Goal: Navigation & Orientation: Find specific page/section

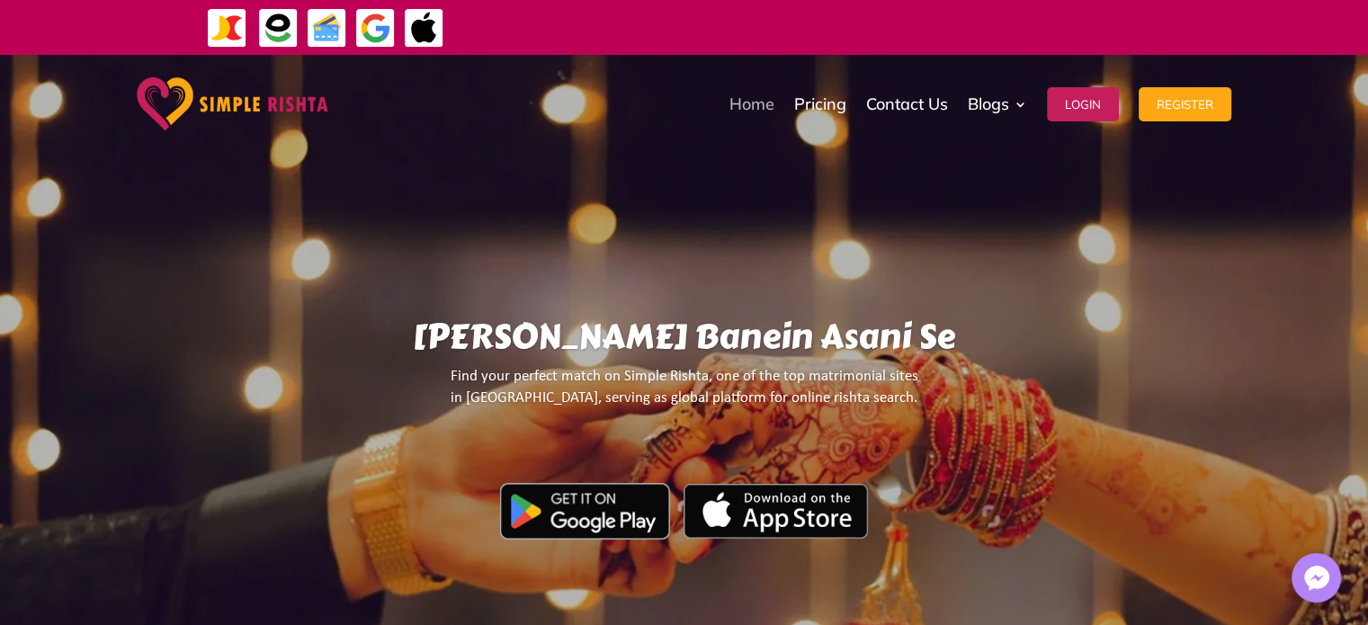
click at [754, 96] on link "Home" at bounding box center [751, 104] width 45 height 90
click at [748, 105] on link "Home" at bounding box center [751, 104] width 45 height 90
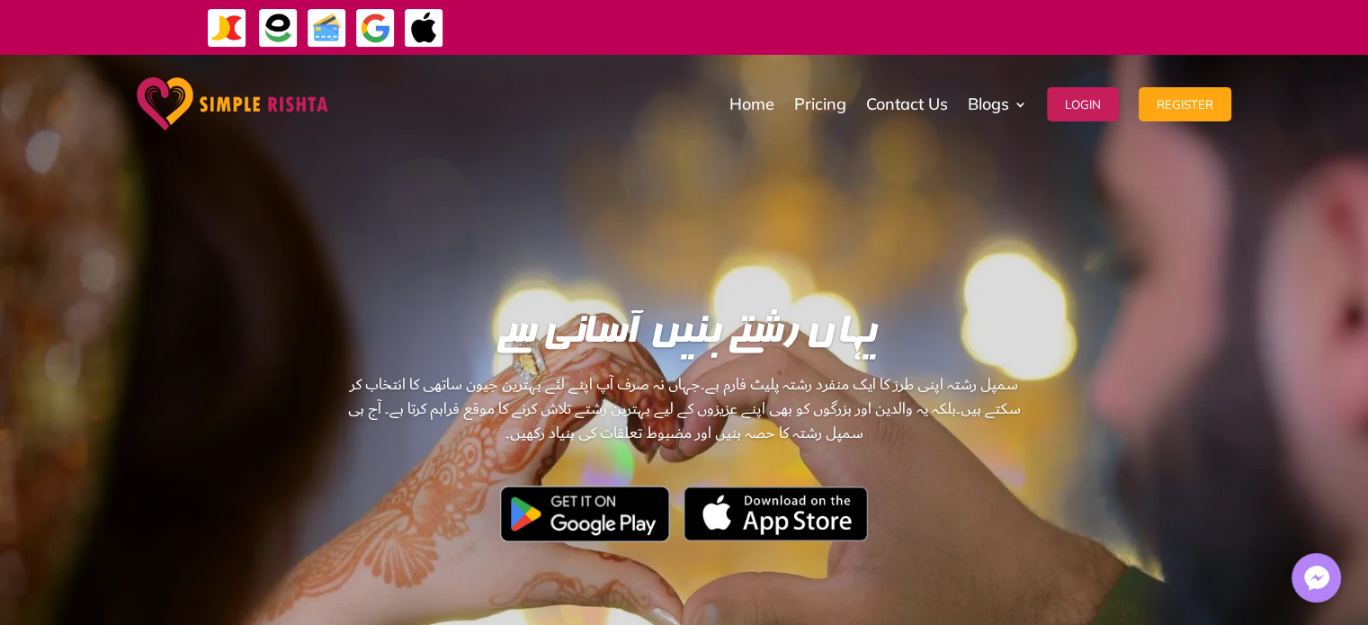
click at [266, 91] on img at bounding box center [233, 103] width 192 height 53
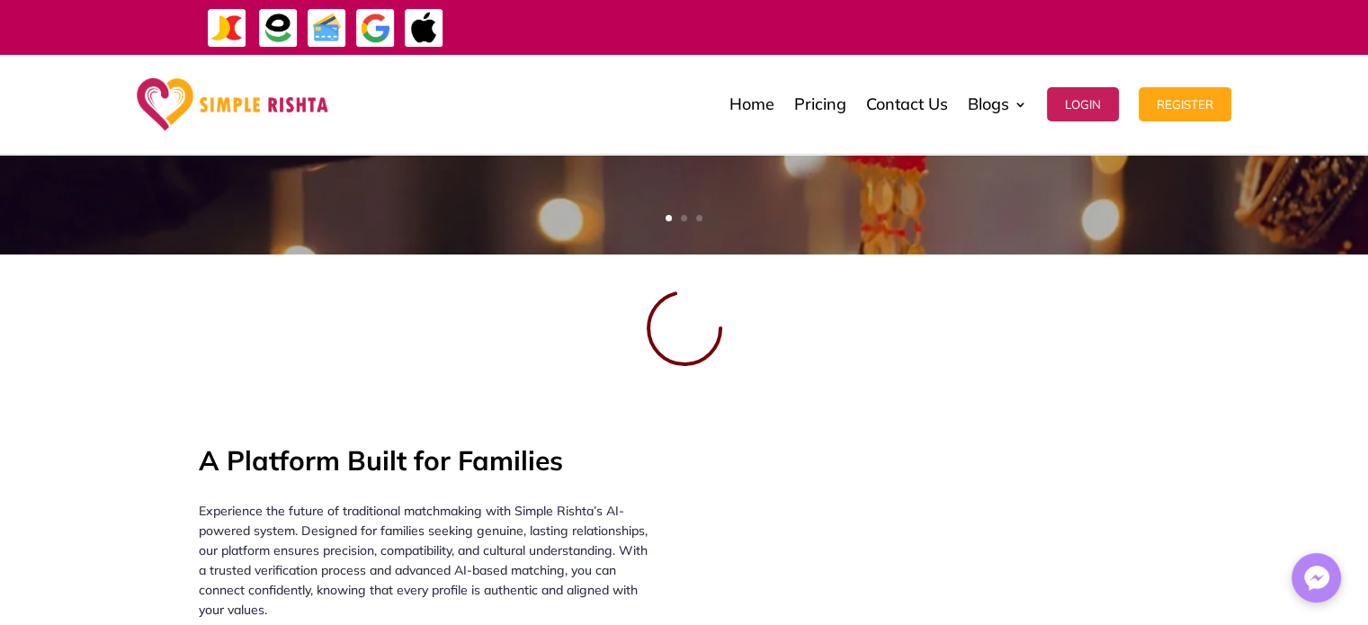
scroll to position [2, 0]
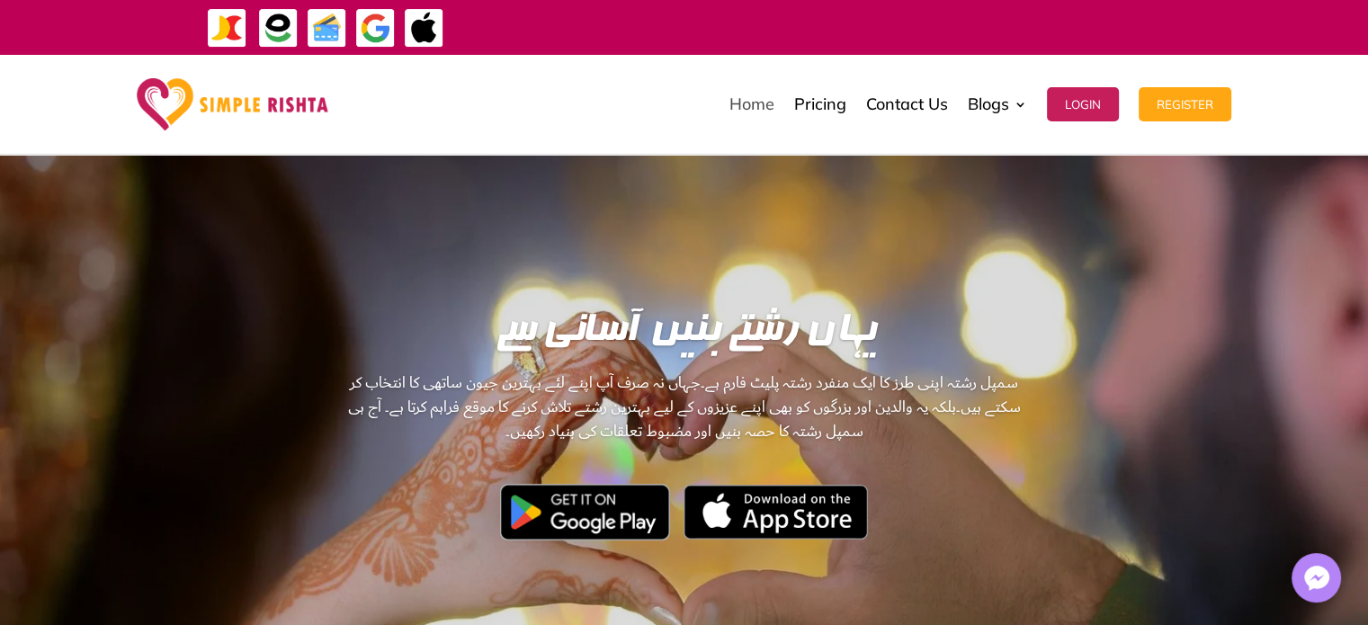
click at [737, 119] on link "Home" at bounding box center [751, 104] width 45 height 90
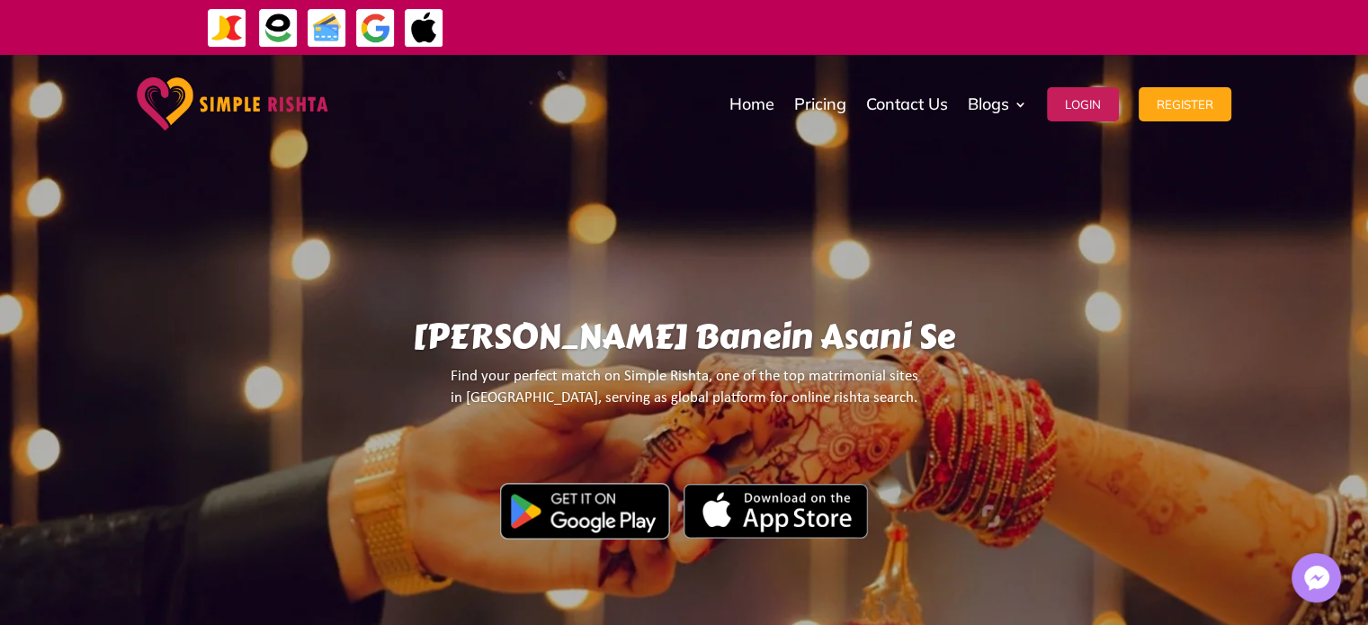
click at [237, 111] on img at bounding box center [233, 103] width 192 height 53
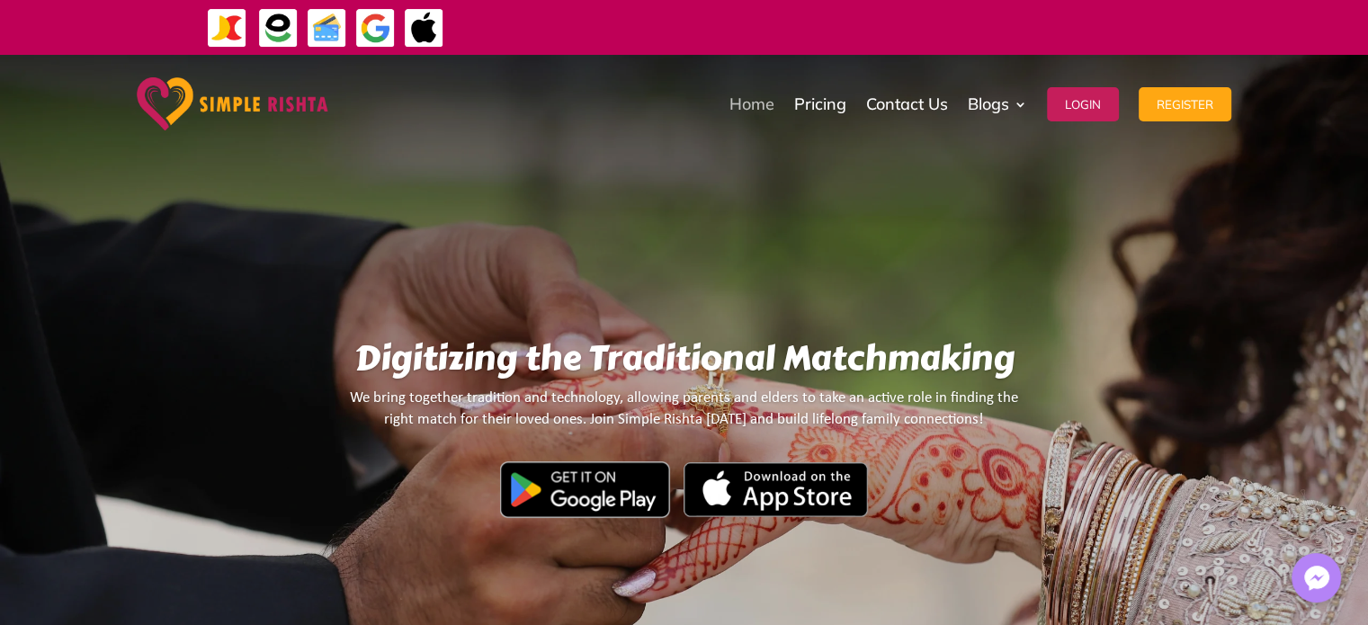
click at [755, 100] on link "Home" at bounding box center [751, 104] width 45 height 90
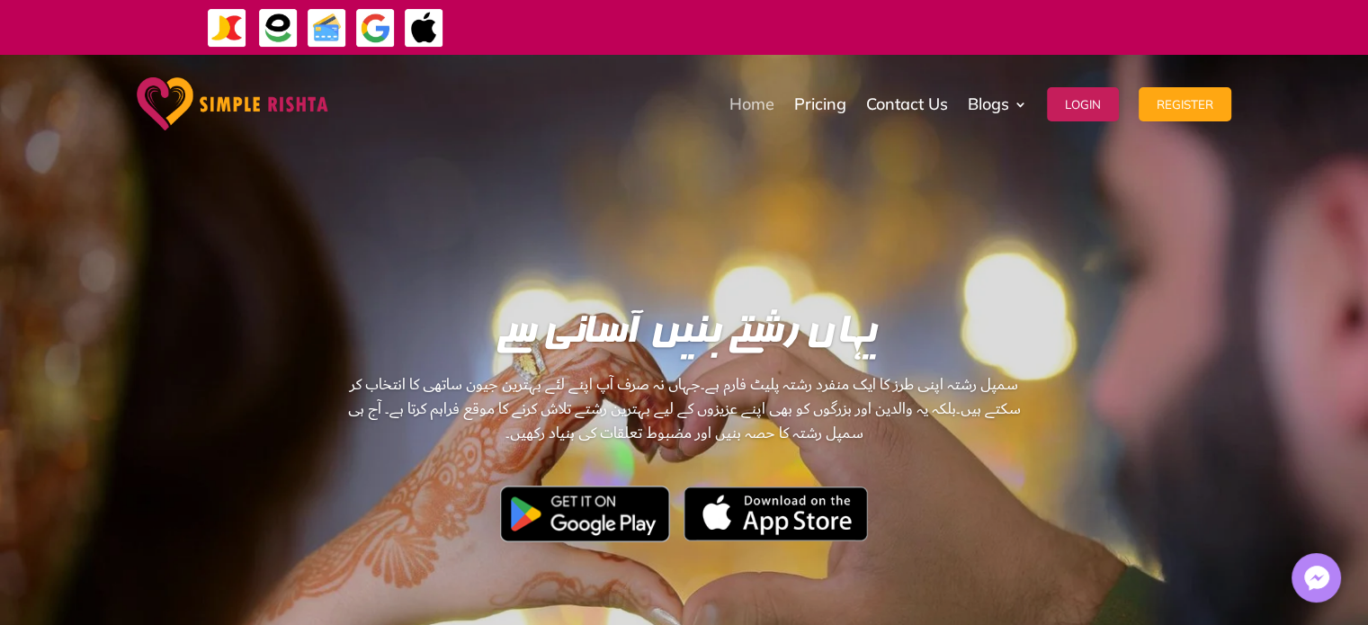
click at [746, 116] on link "Home" at bounding box center [751, 104] width 45 height 90
click at [259, 110] on img at bounding box center [233, 103] width 192 height 53
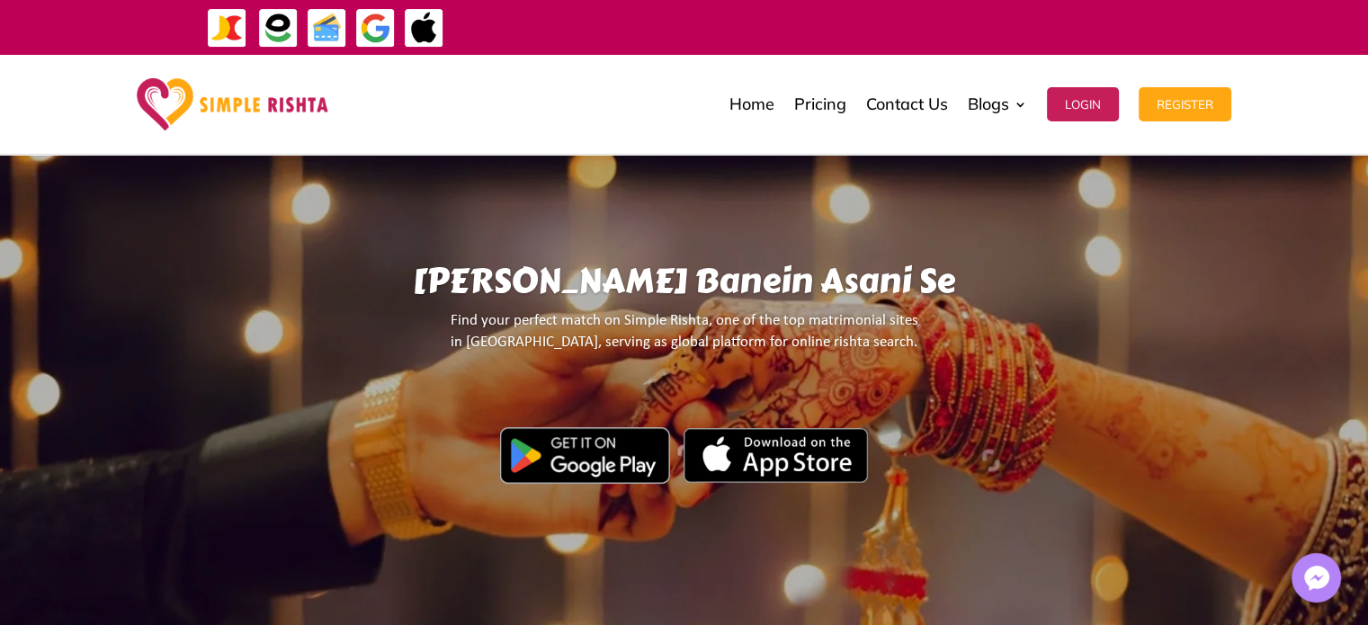
scroll to position [82, 0]
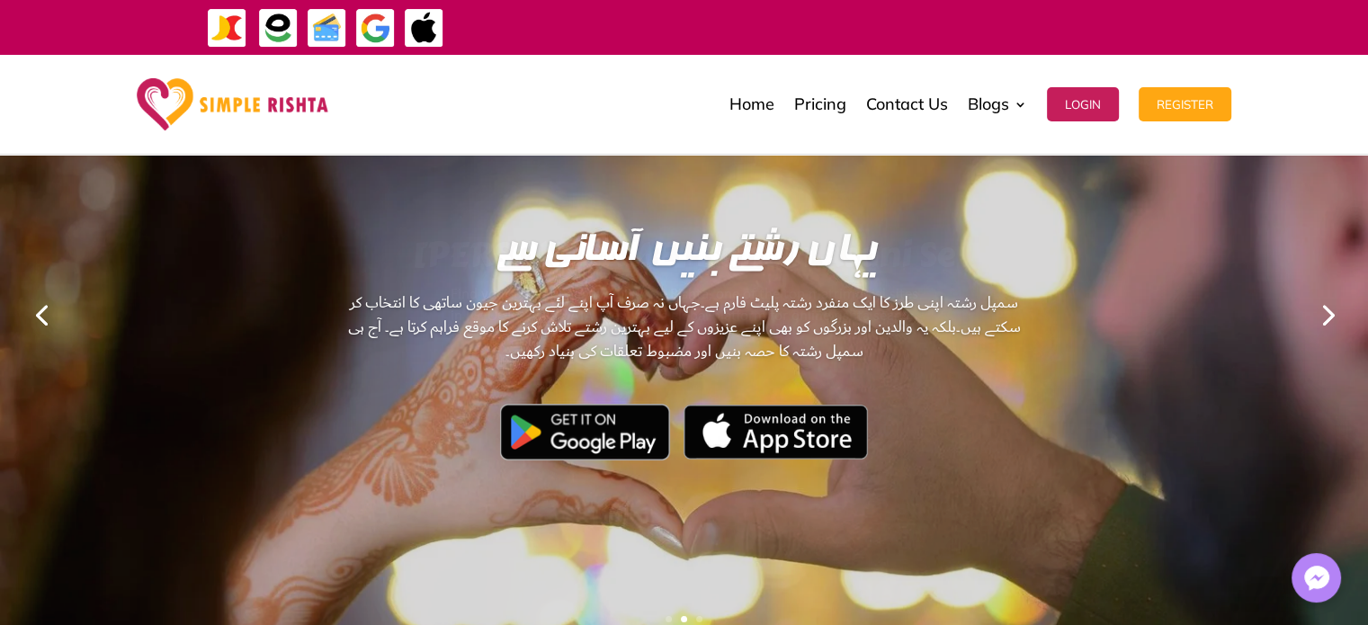
click at [1325, 317] on link "Next" at bounding box center [1326, 313] width 43 height 43
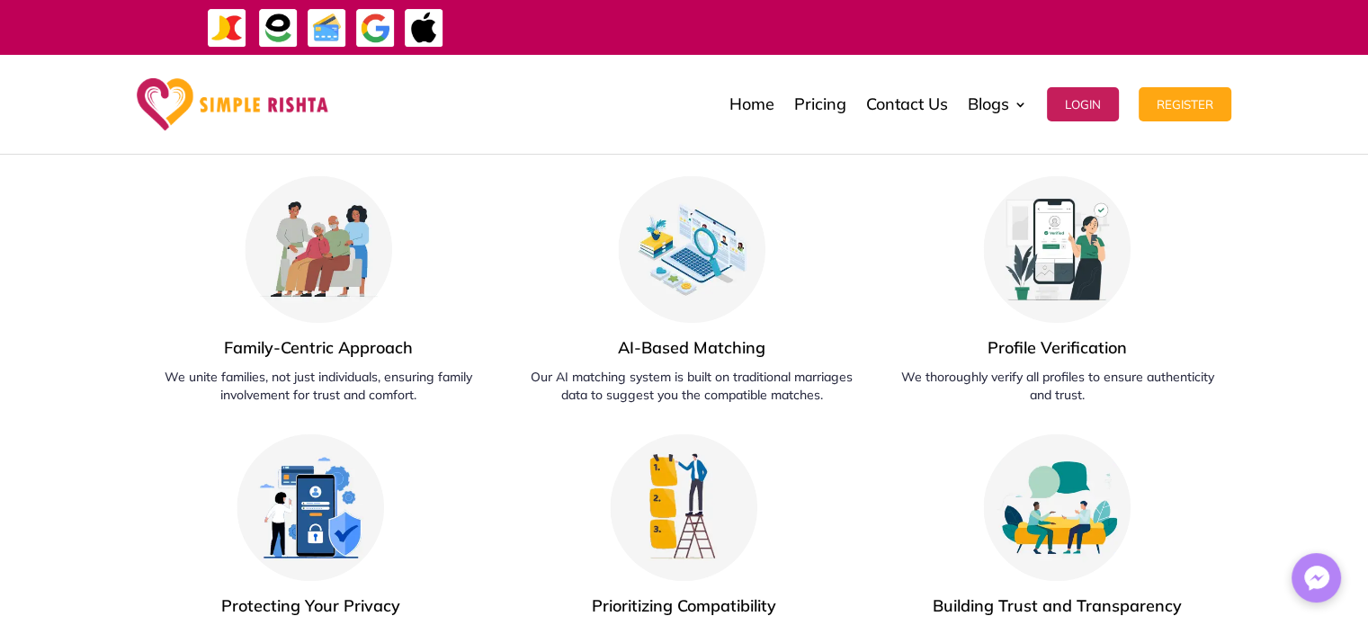
scroll to position [871, 0]
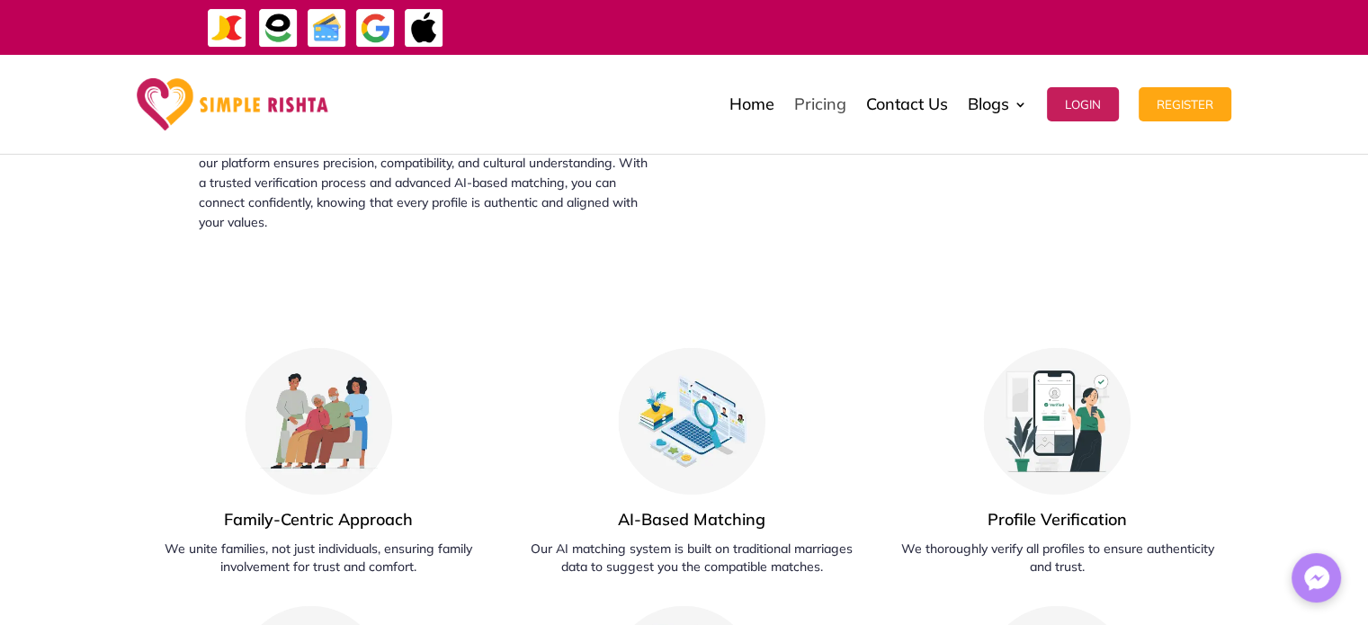
click at [816, 103] on link "Pricing" at bounding box center [820, 104] width 52 height 90
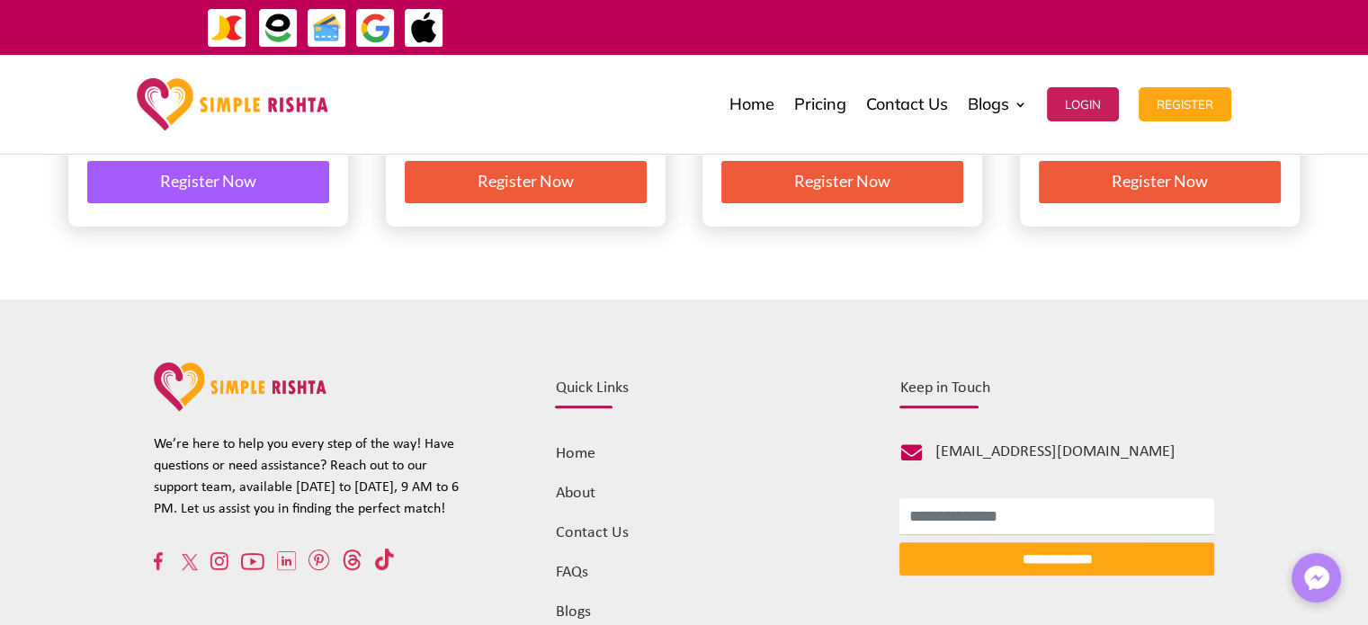
scroll to position [719, 0]
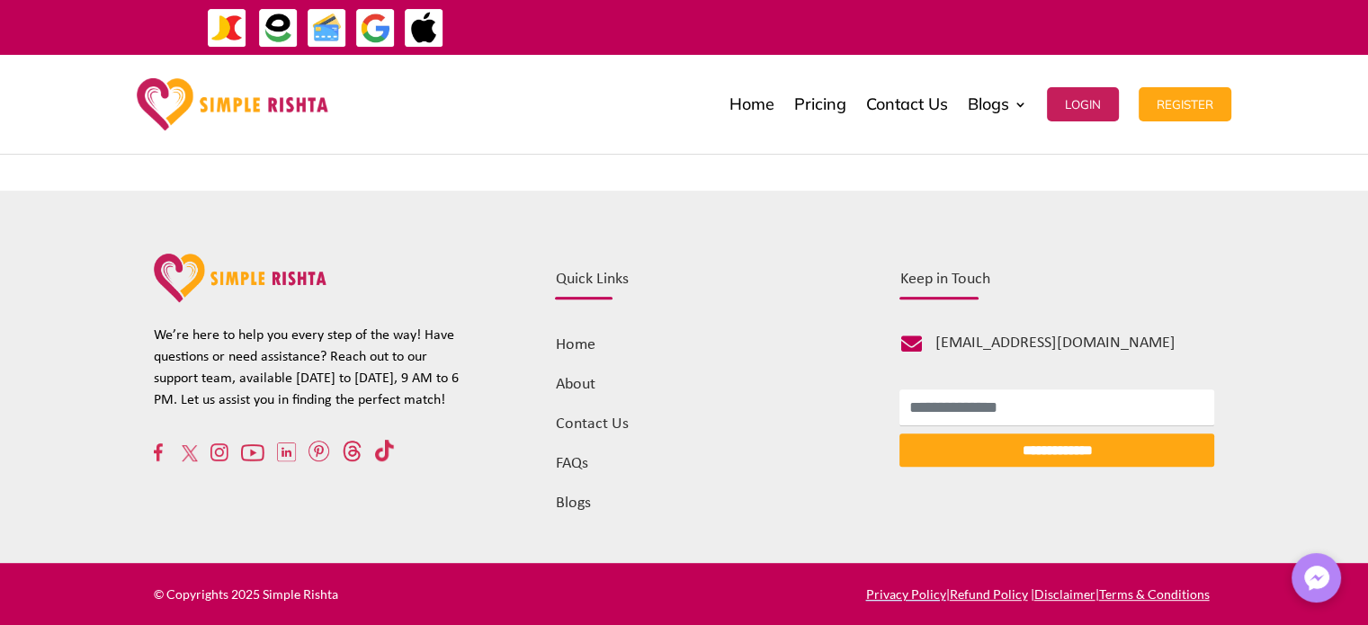
click at [576, 347] on link "Home" at bounding box center [575, 344] width 40 height 17
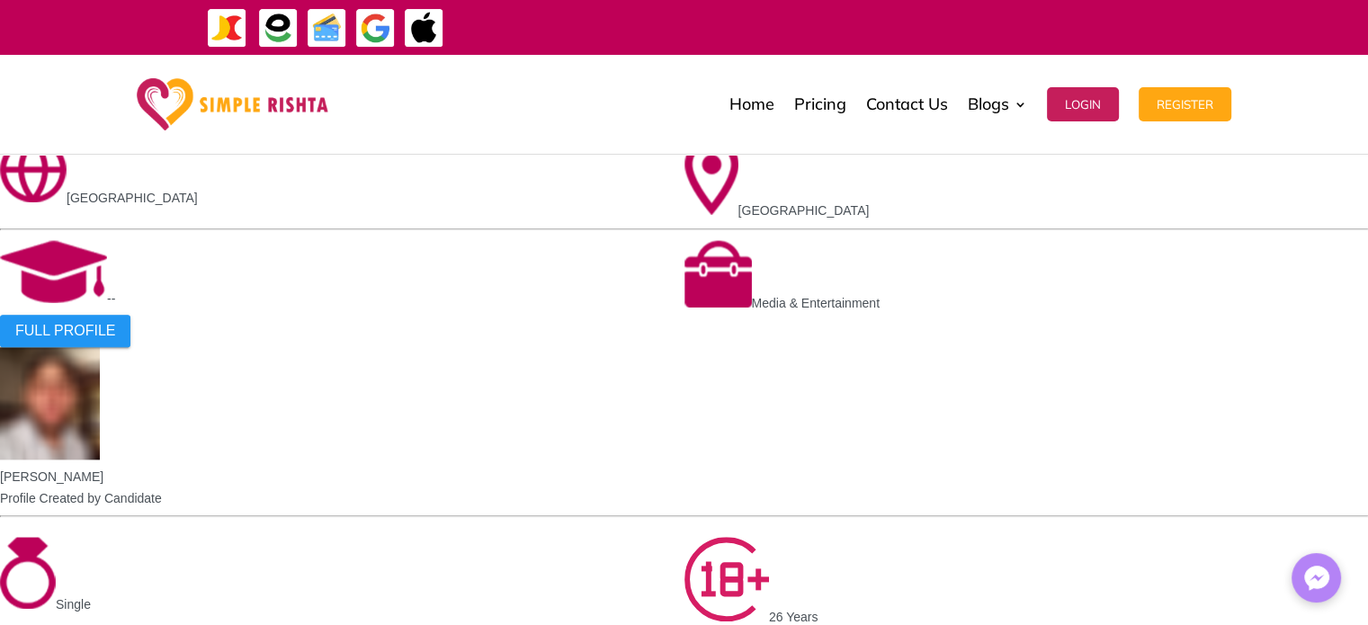
scroll to position [1992, 0]
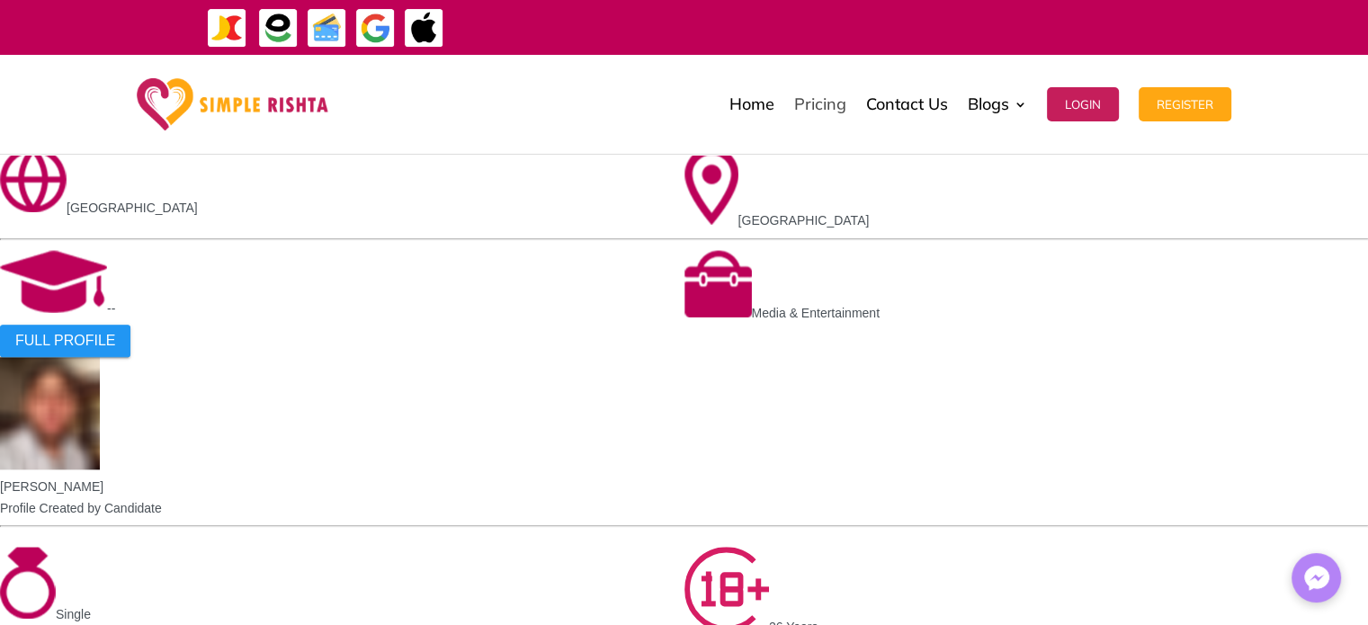
click at [809, 108] on link "Pricing" at bounding box center [820, 104] width 52 height 90
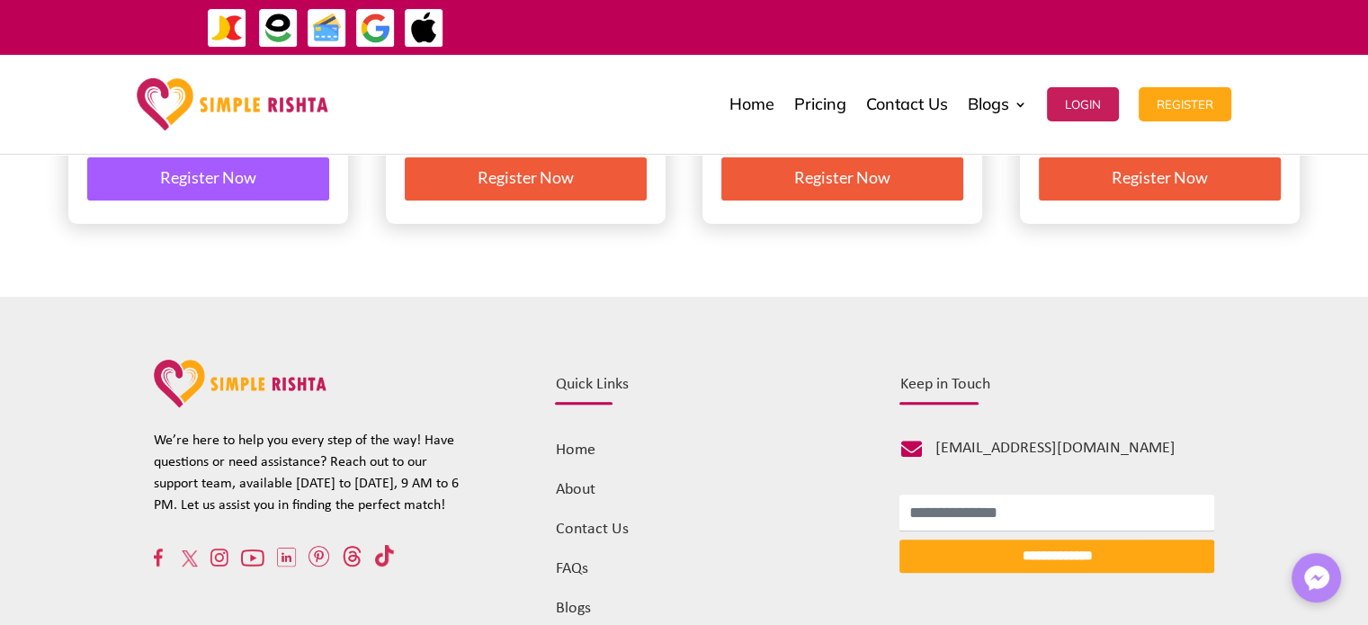
scroll to position [719, 0]
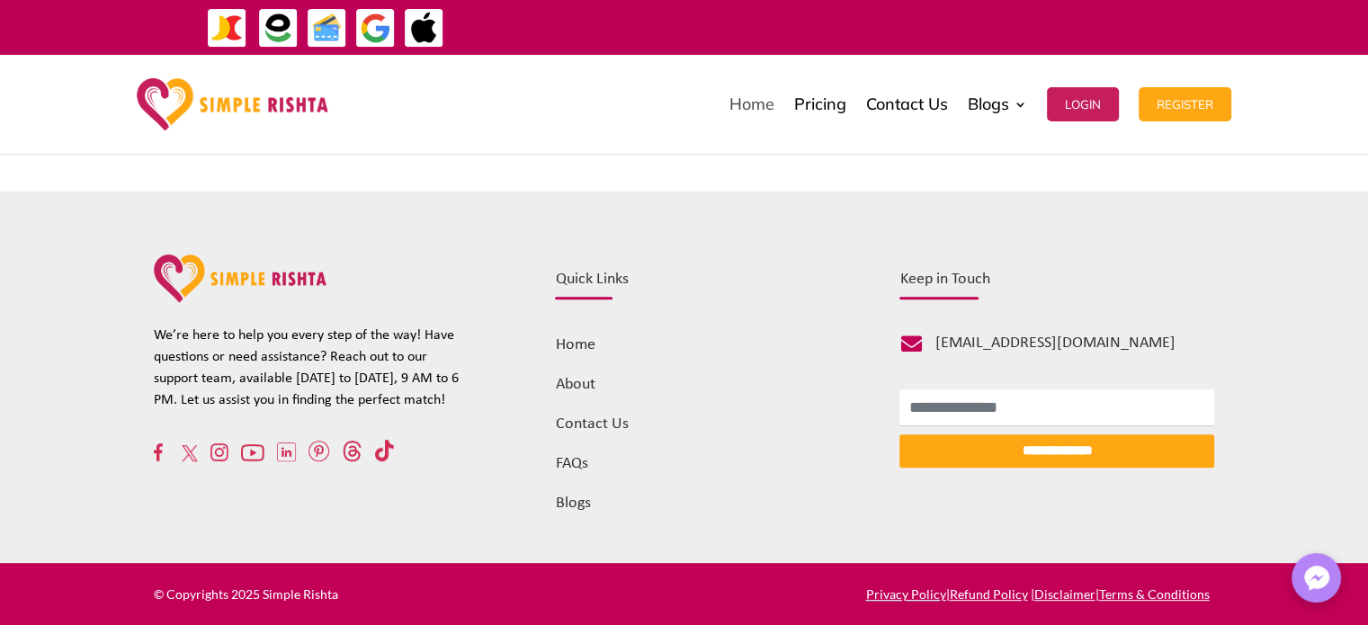
click at [745, 111] on link "Home" at bounding box center [751, 104] width 45 height 90
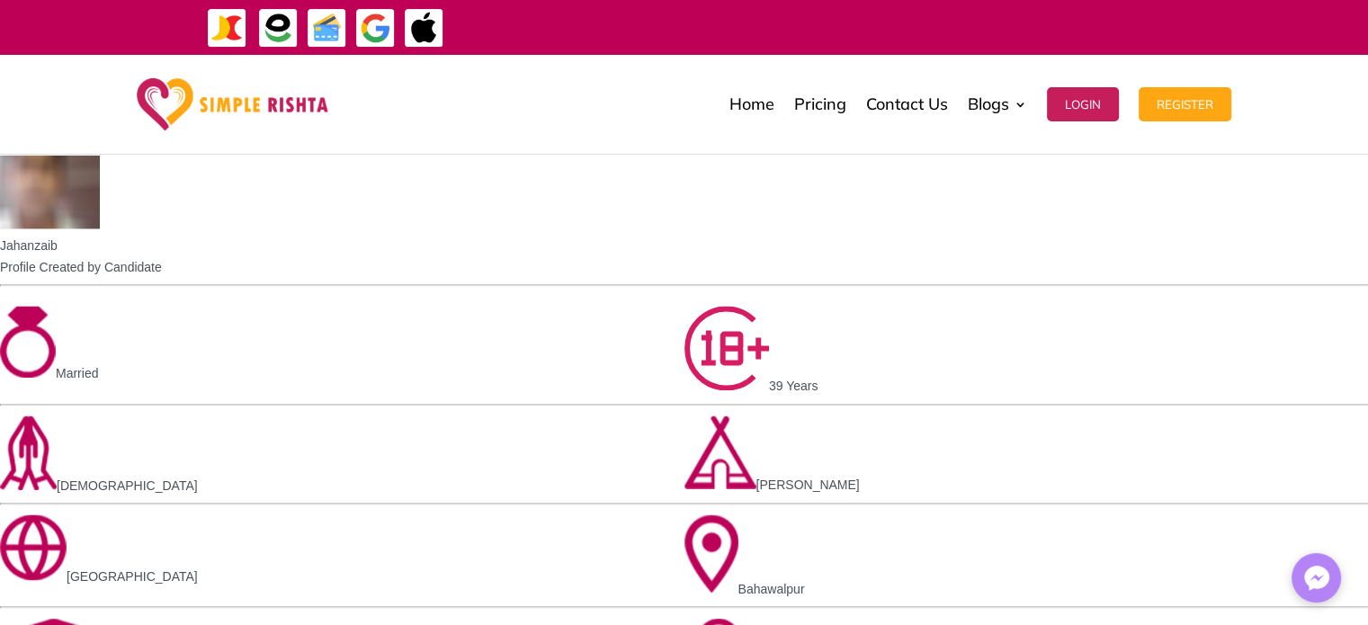
scroll to position [3229, 0]
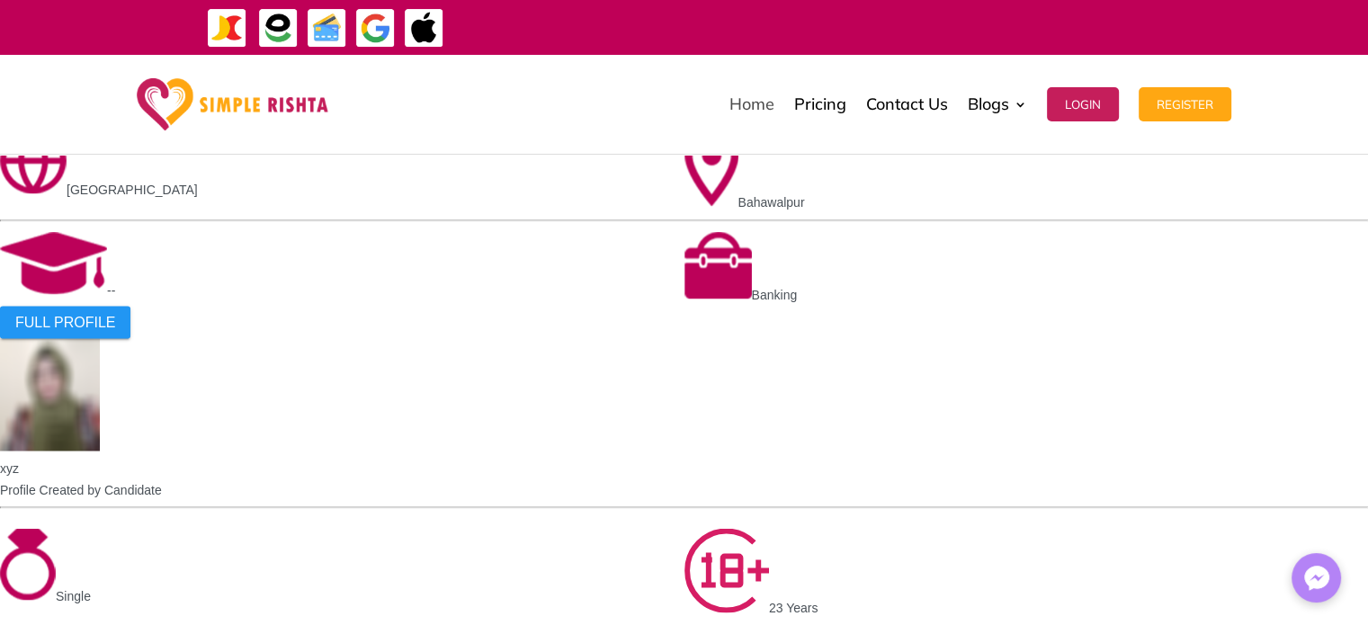
click at [745, 107] on link "Home" at bounding box center [751, 104] width 45 height 90
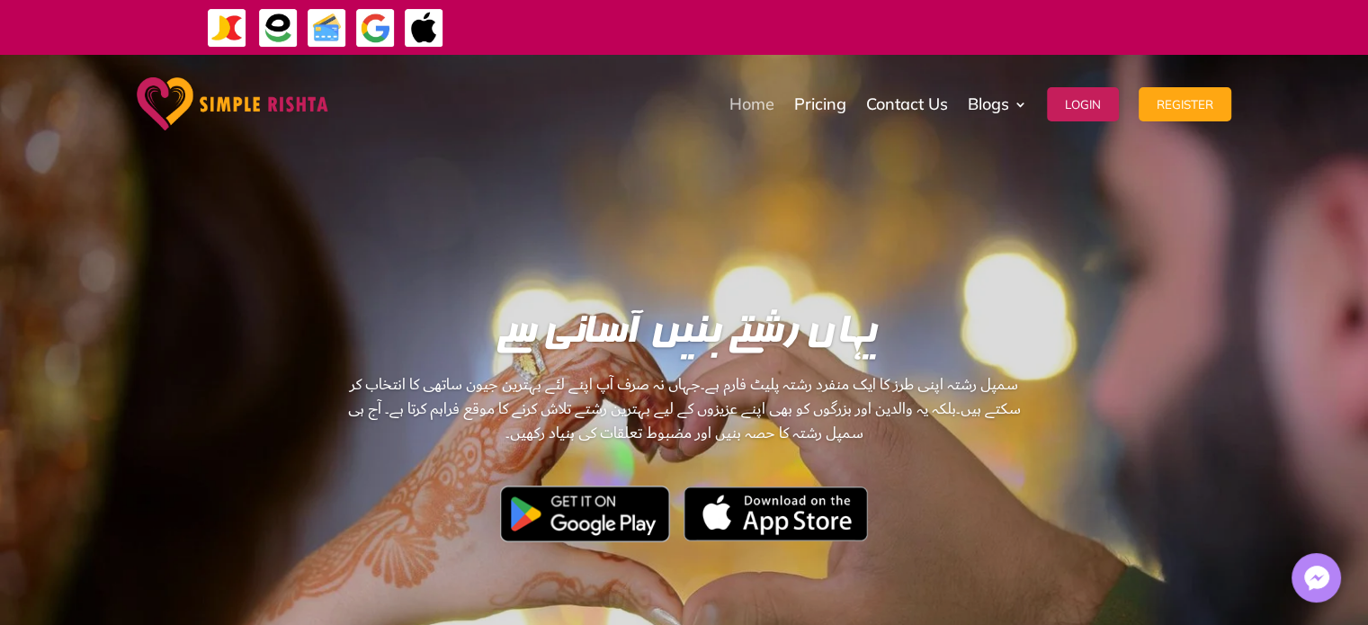
click at [751, 103] on link "Home" at bounding box center [751, 104] width 45 height 90
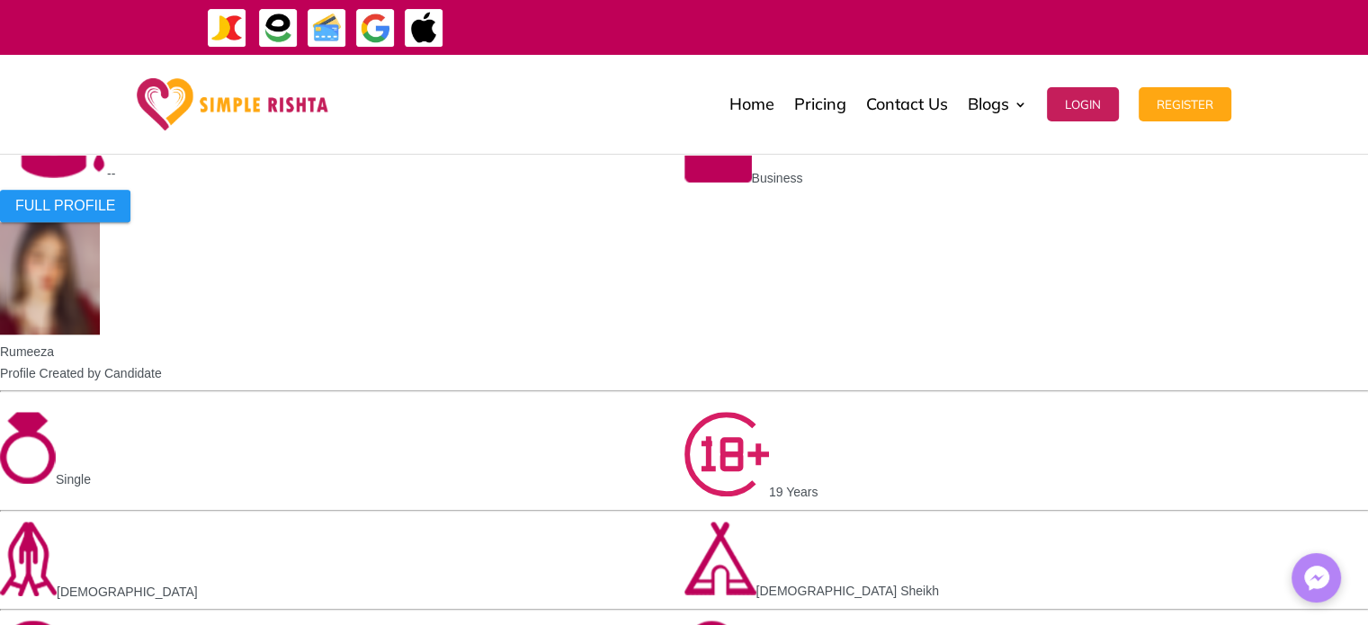
scroll to position [2351, 0]
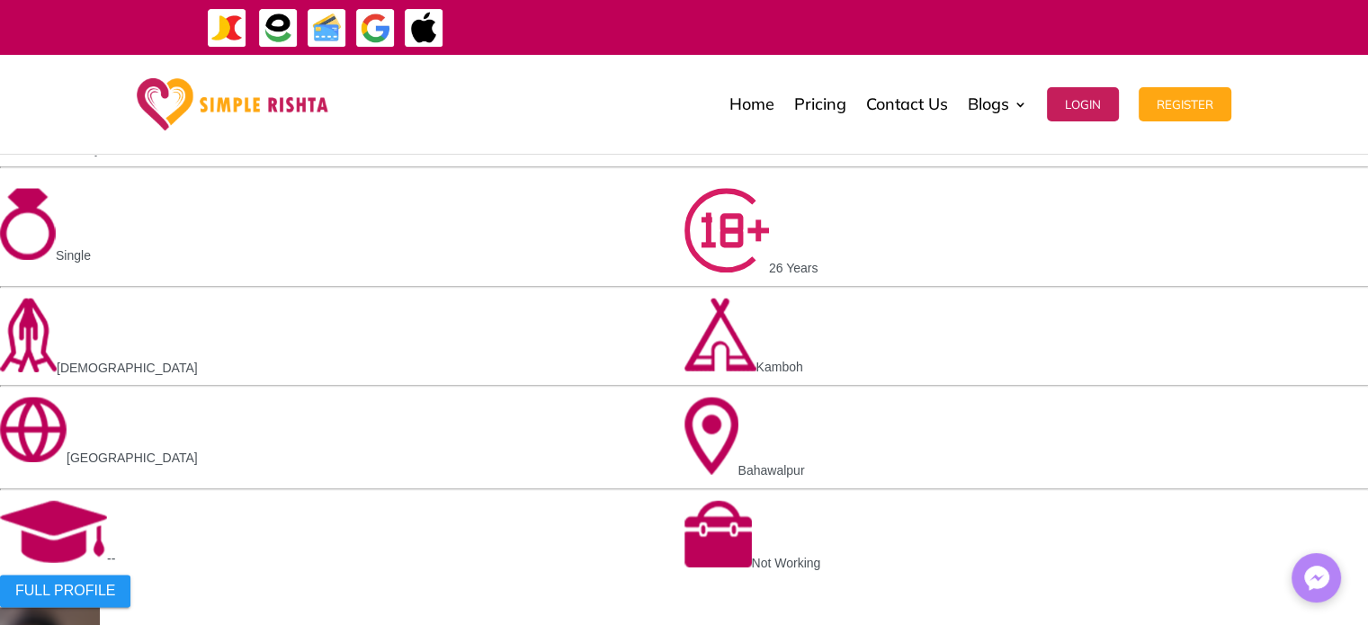
click at [306, 109] on img at bounding box center [233, 104] width 192 height 53
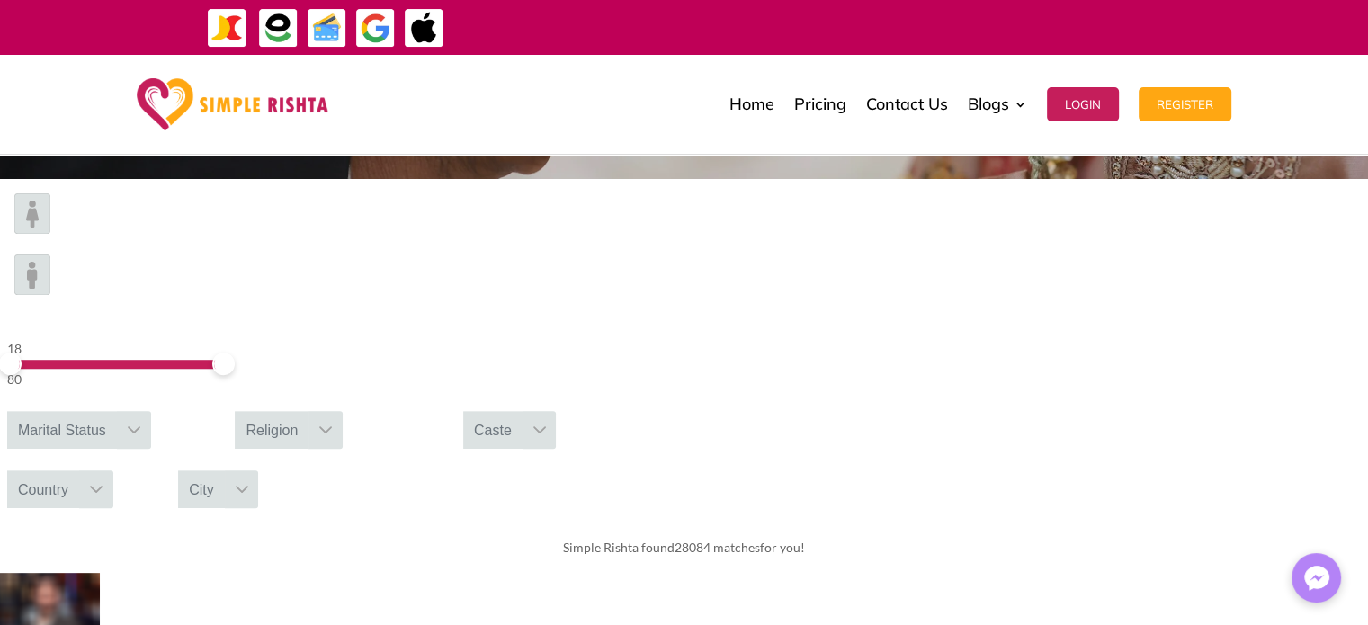
scroll to position [568, 0]
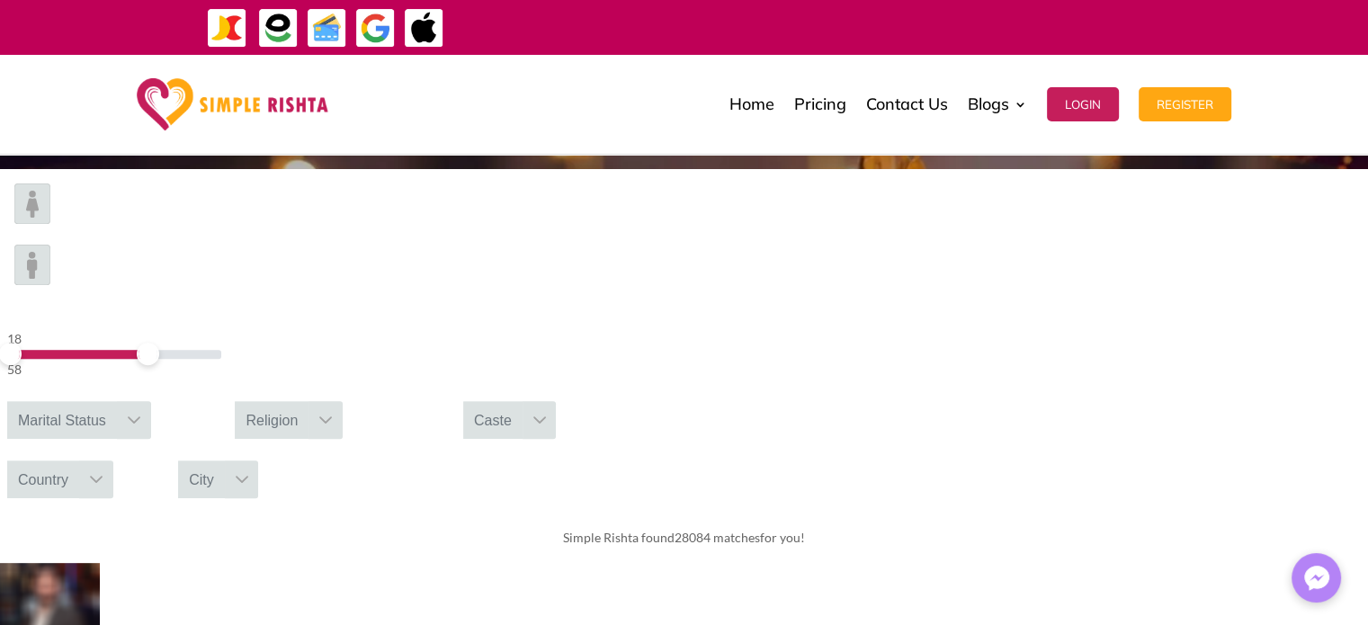
drag, startPoint x: 329, startPoint y: 235, endPoint x: 297, endPoint y: 233, distance: 32.4
click at [159, 343] on span at bounding box center [148, 354] width 22 height 22
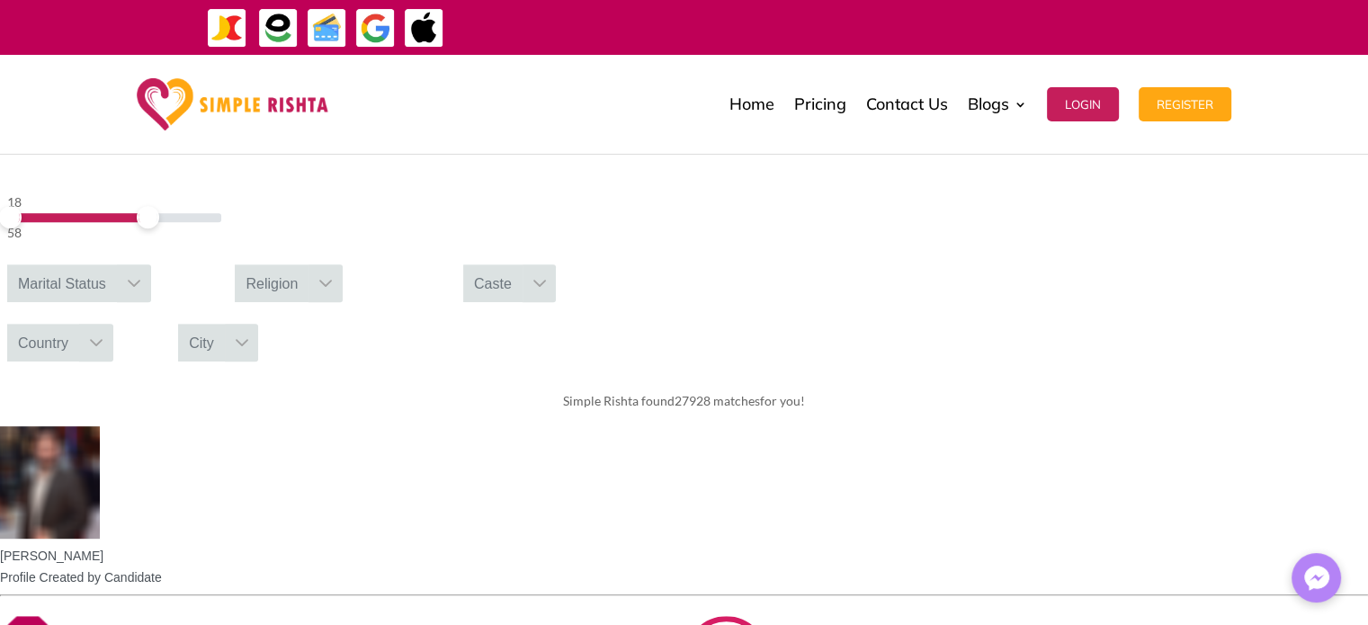
scroll to position [0, 0]
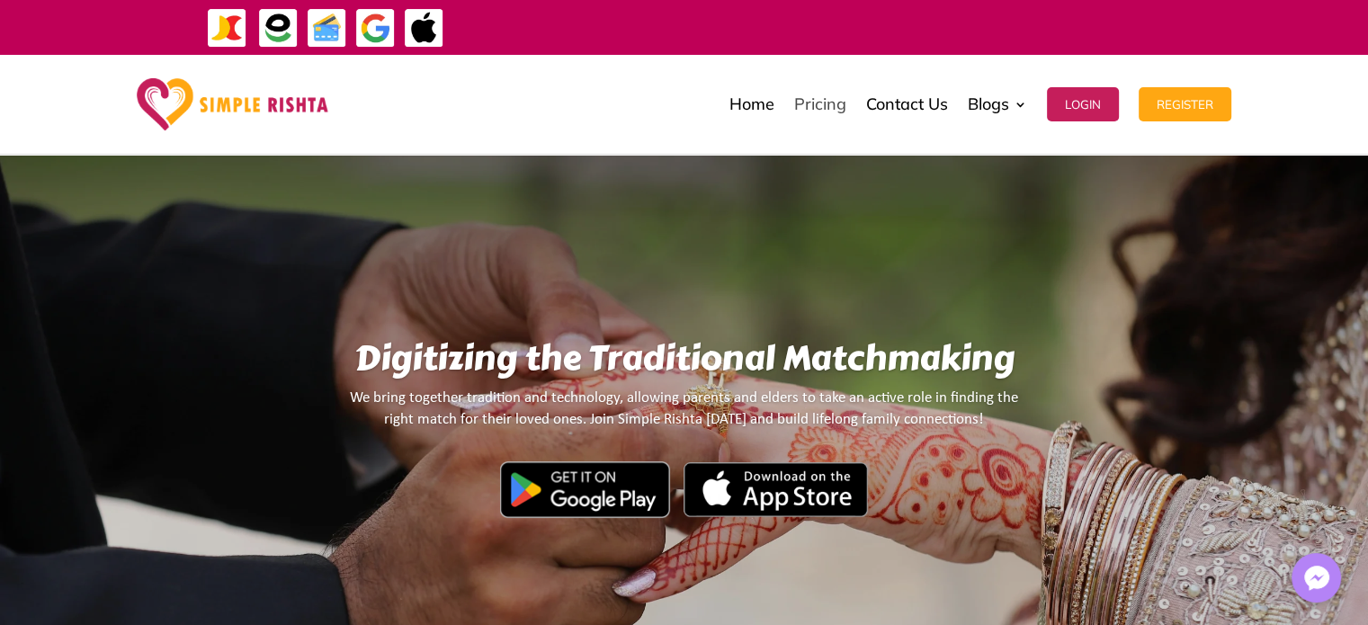
click at [828, 108] on link "Pricing" at bounding box center [820, 104] width 52 height 90
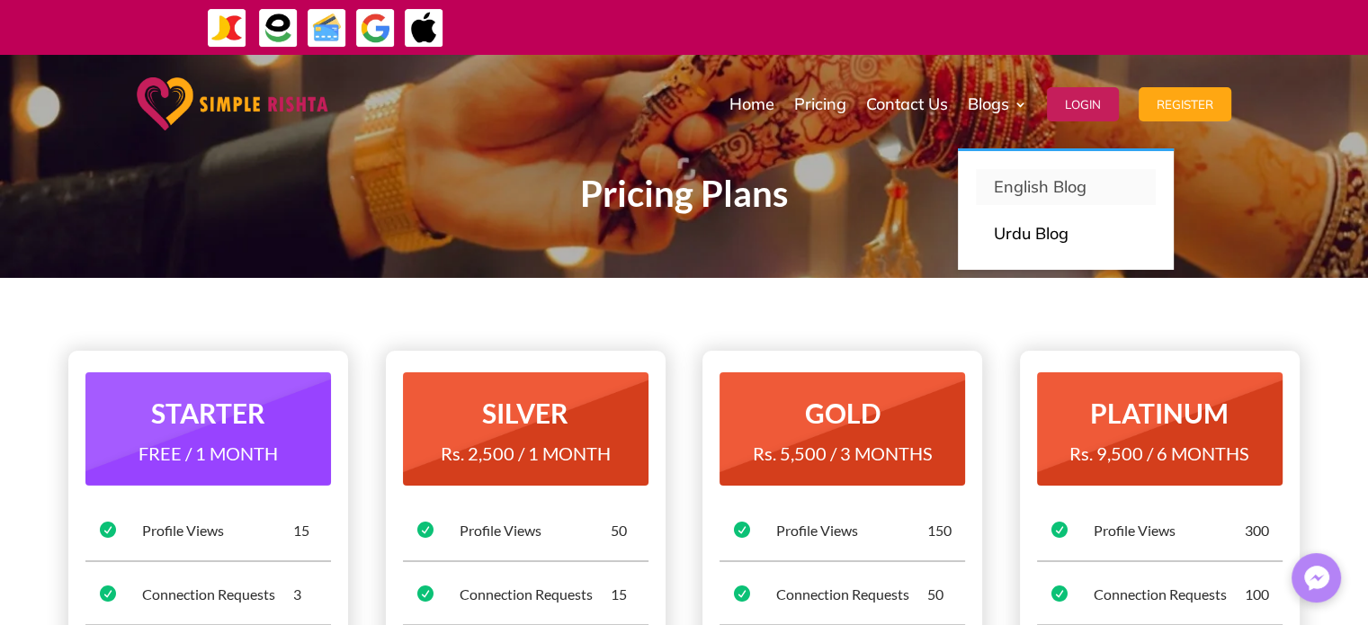
click at [1023, 188] on p "English Blog" at bounding box center [1066, 186] width 144 height 25
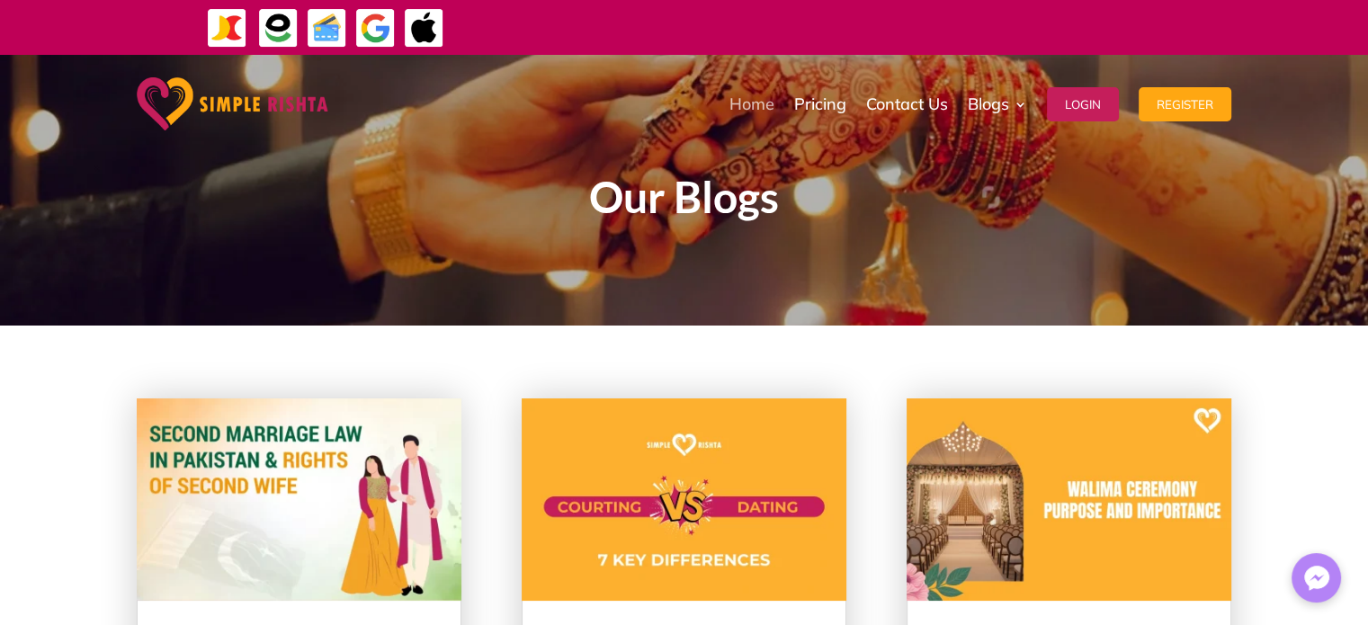
click at [759, 103] on link "Home" at bounding box center [751, 104] width 45 height 90
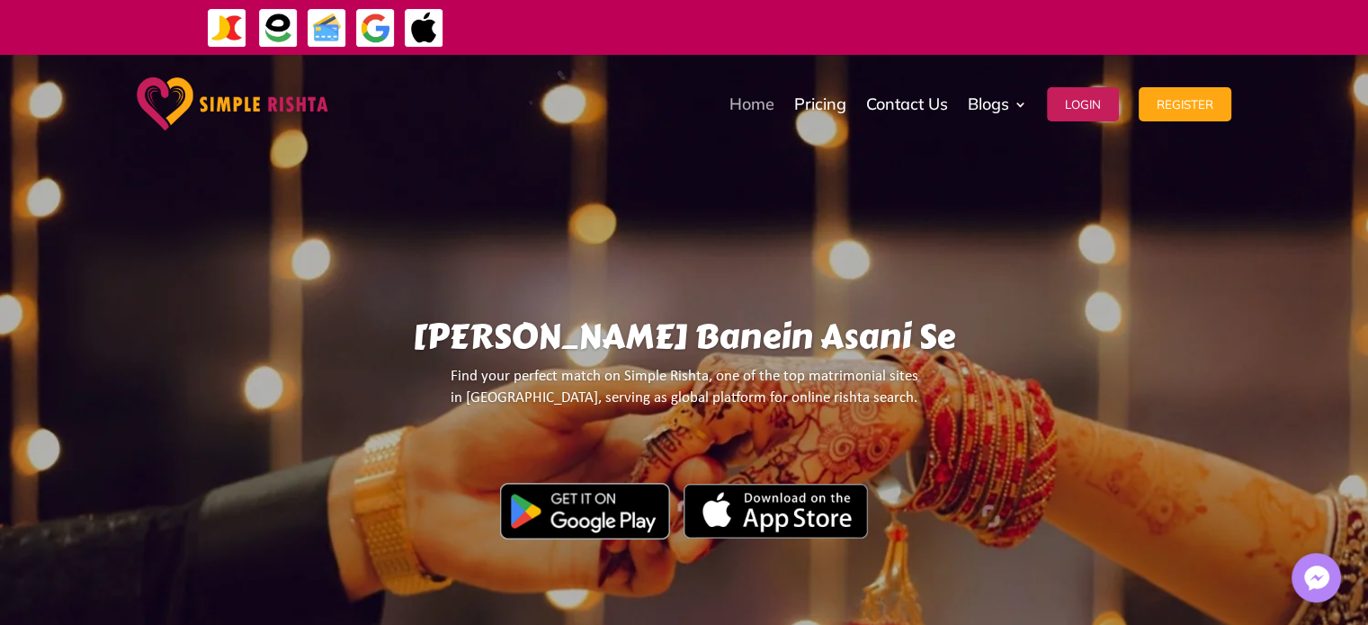
click at [752, 105] on link "Home" at bounding box center [751, 104] width 45 height 90
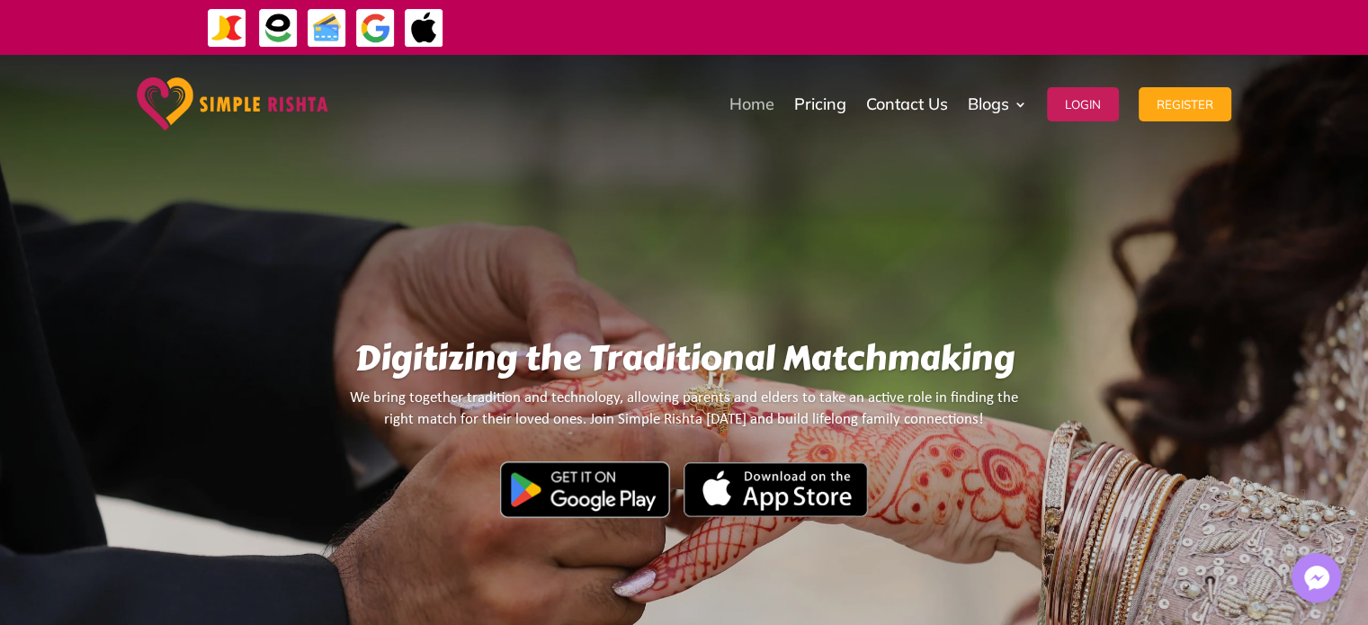
click at [737, 110] on link "Home" at bounding box center [751, 104] width 45 height 90
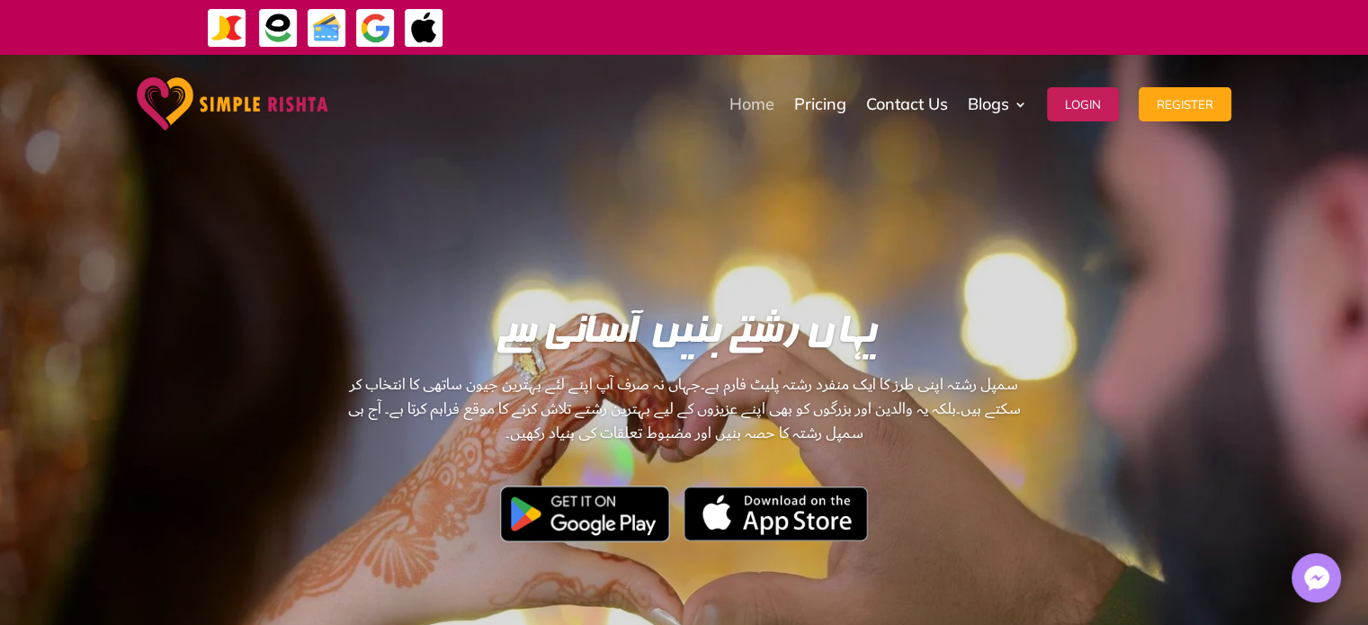
click at [745, 105] on link "Home" at bounding box center [751, 104] width 45 height 90
click at [752, 111] on link "Home" at bounding box center [751, 104] width 45 height 90
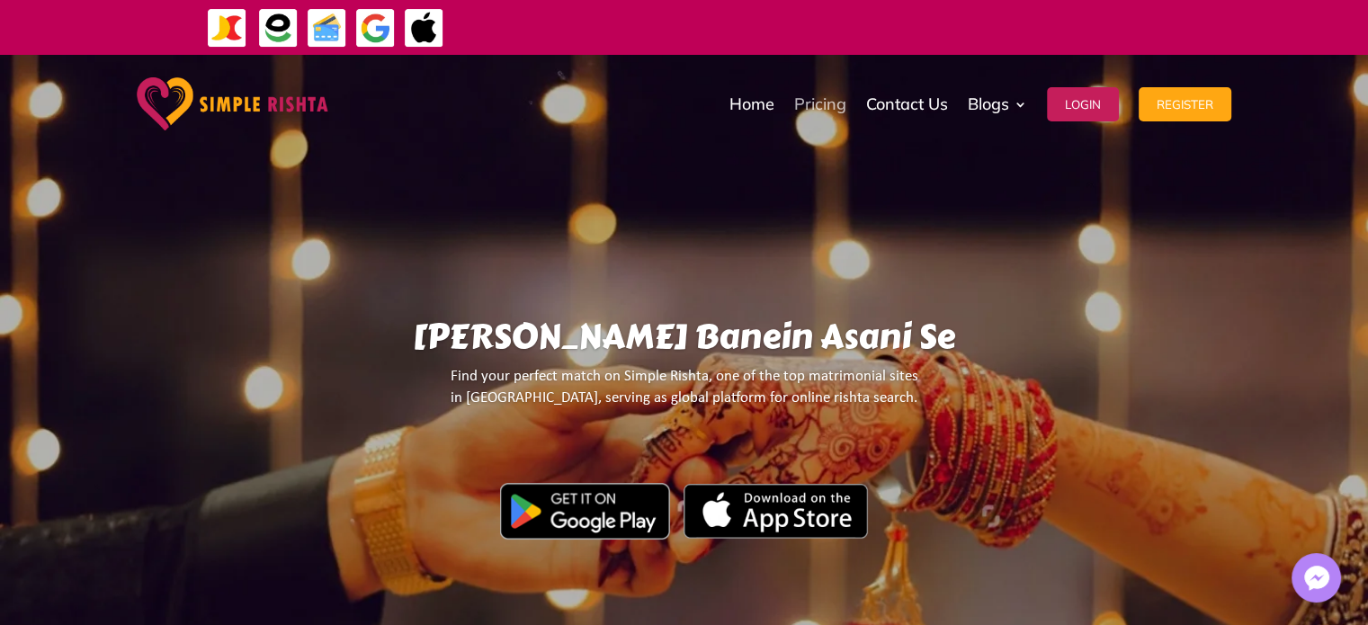
click at [813, 112] on link "Pricing" at bounding box center [820, 104] width 52 height 90
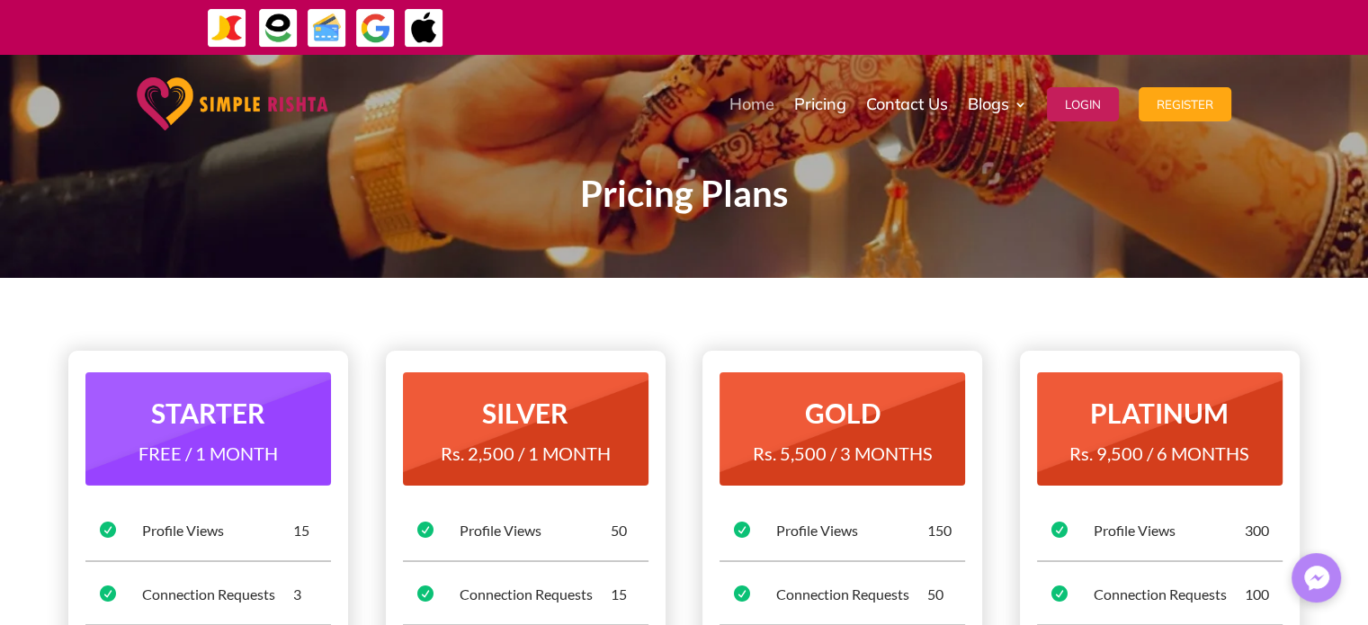
click at [750, 96] on link "Home" at bounding box center [751, 104] width 45 height 90
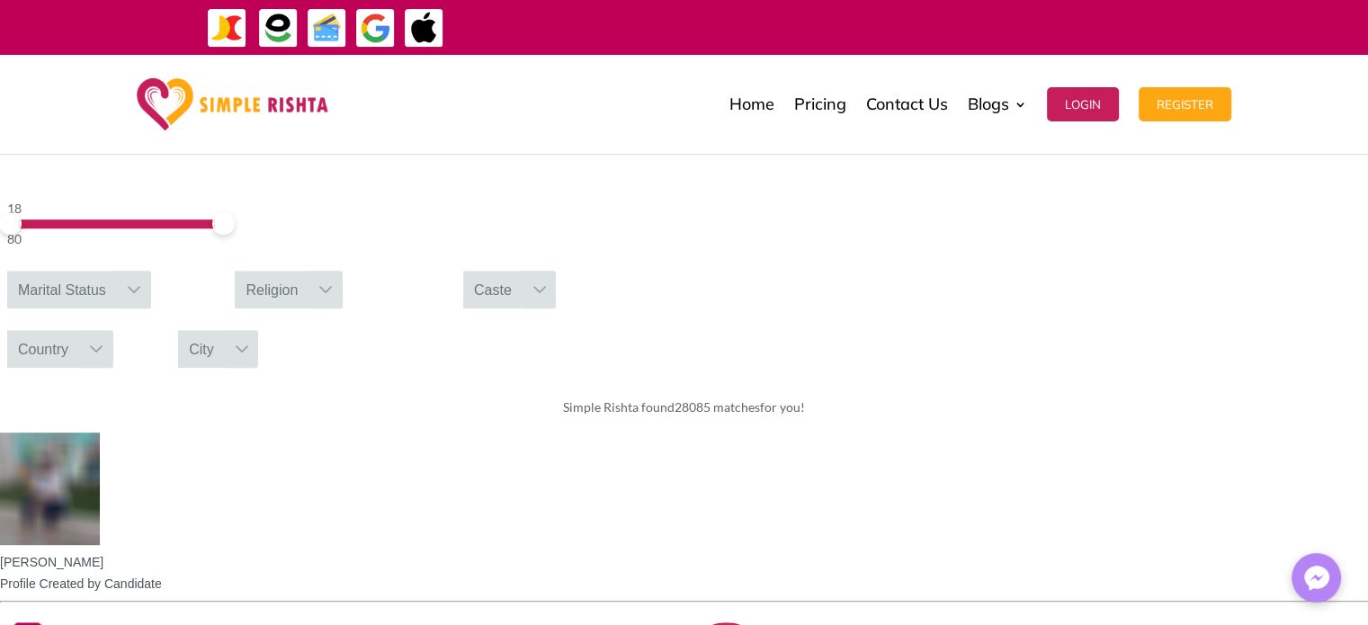
scroll to position [151, 0]
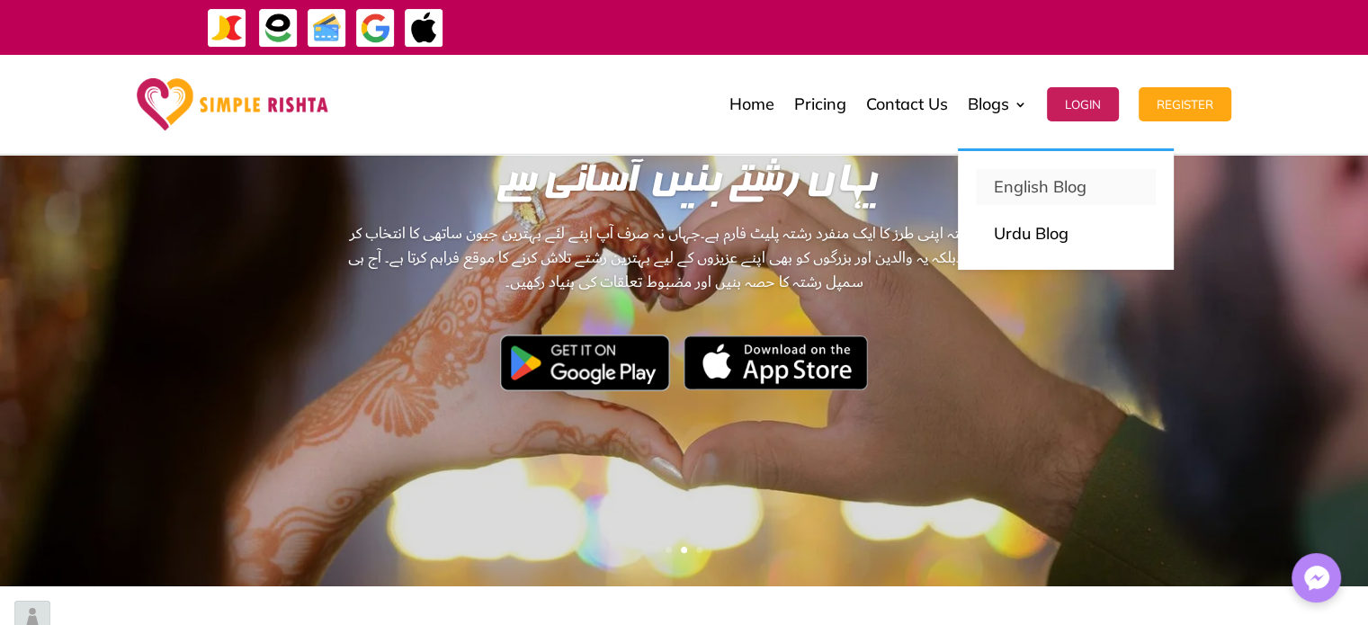
click at [1021, 189] on p "English Blog" at bounding box center [1066, 186] width 144 height 25
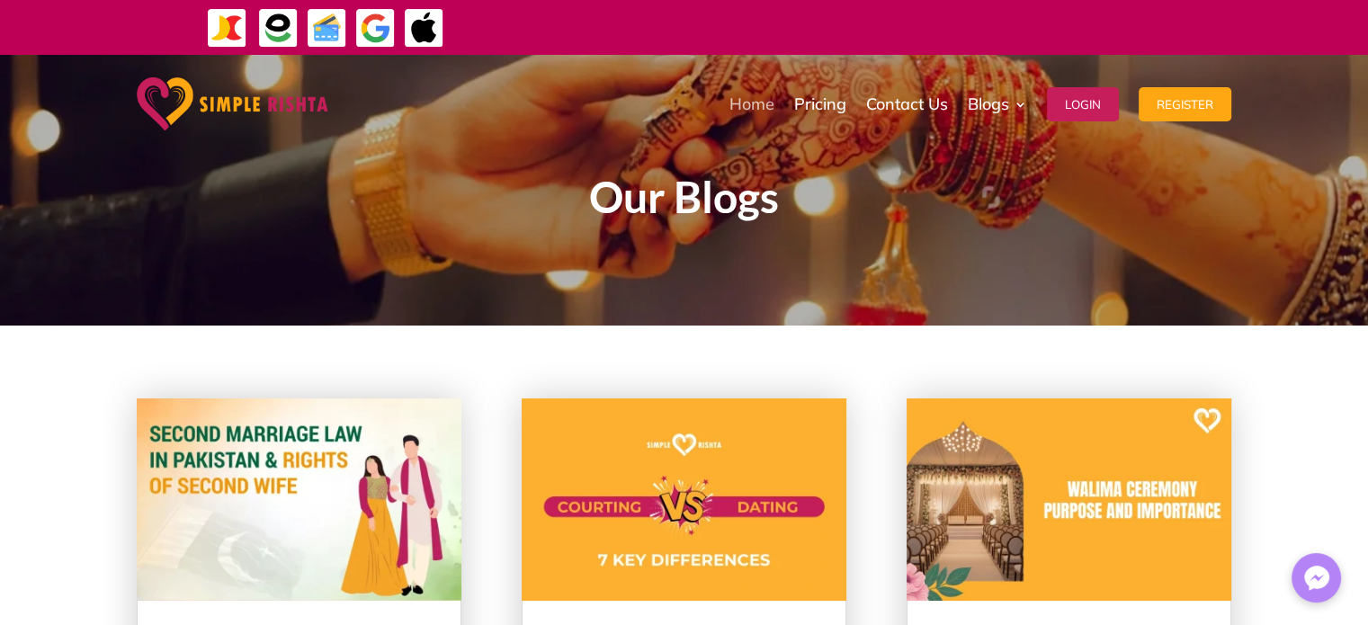
click at [756, 103] on link "Home" at bounding box center [751, 104] width 45 height 90
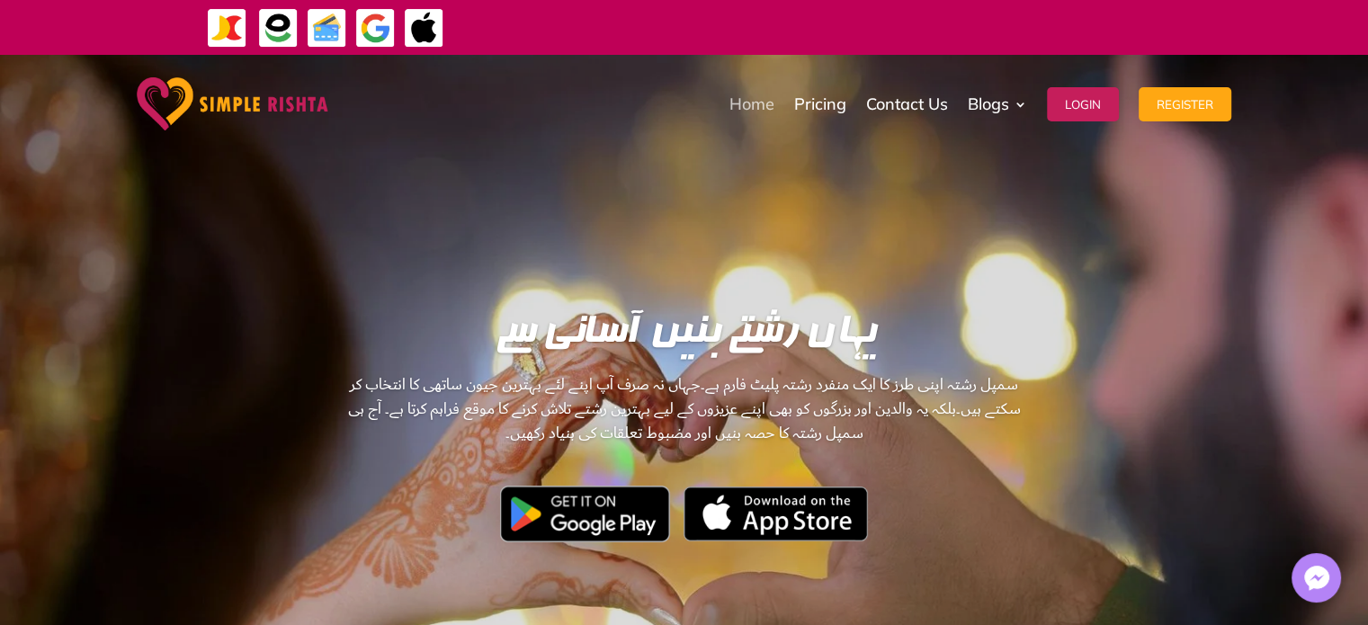
click at [747, 103] on link "Home" at bounding box center [751, 104] width 45 height 90
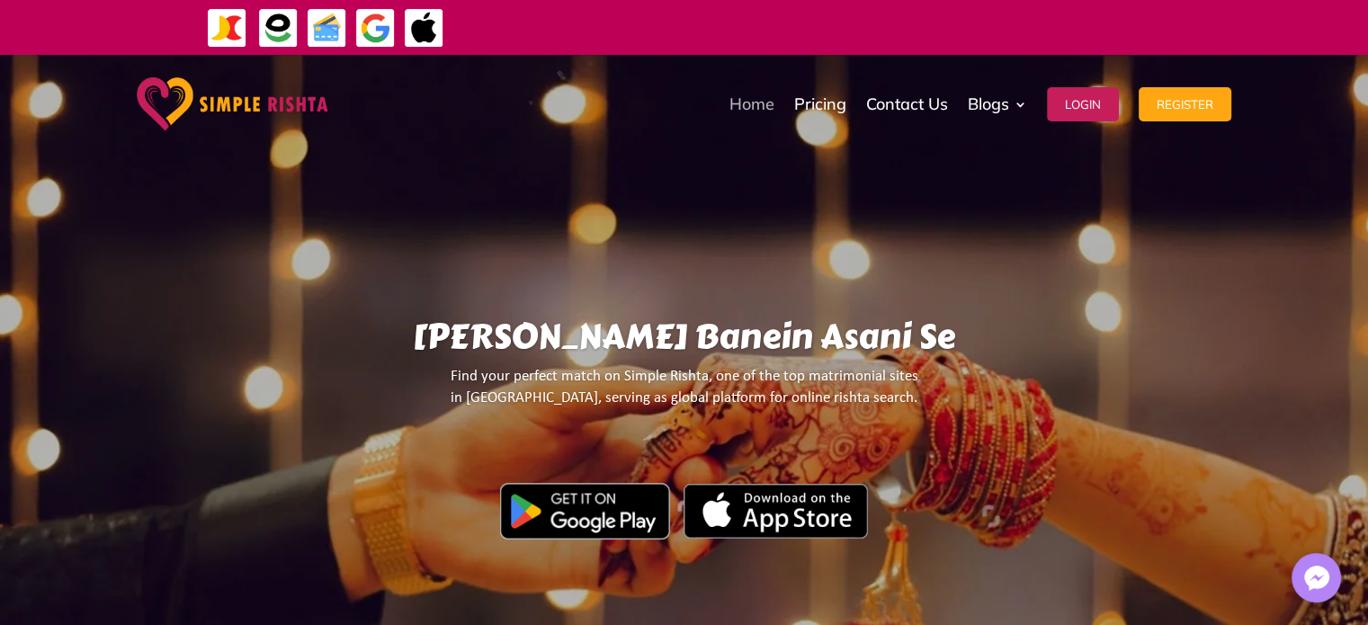
click at [746, 111] on link "Home" at bounding box center [751, 104] width 45 height 90
click at [748, 105] on link "Home" at bounding box center [751, 104] width 45 height 90
click at [259, 103] on img at bounding box center [233, 103] width 192 height 53
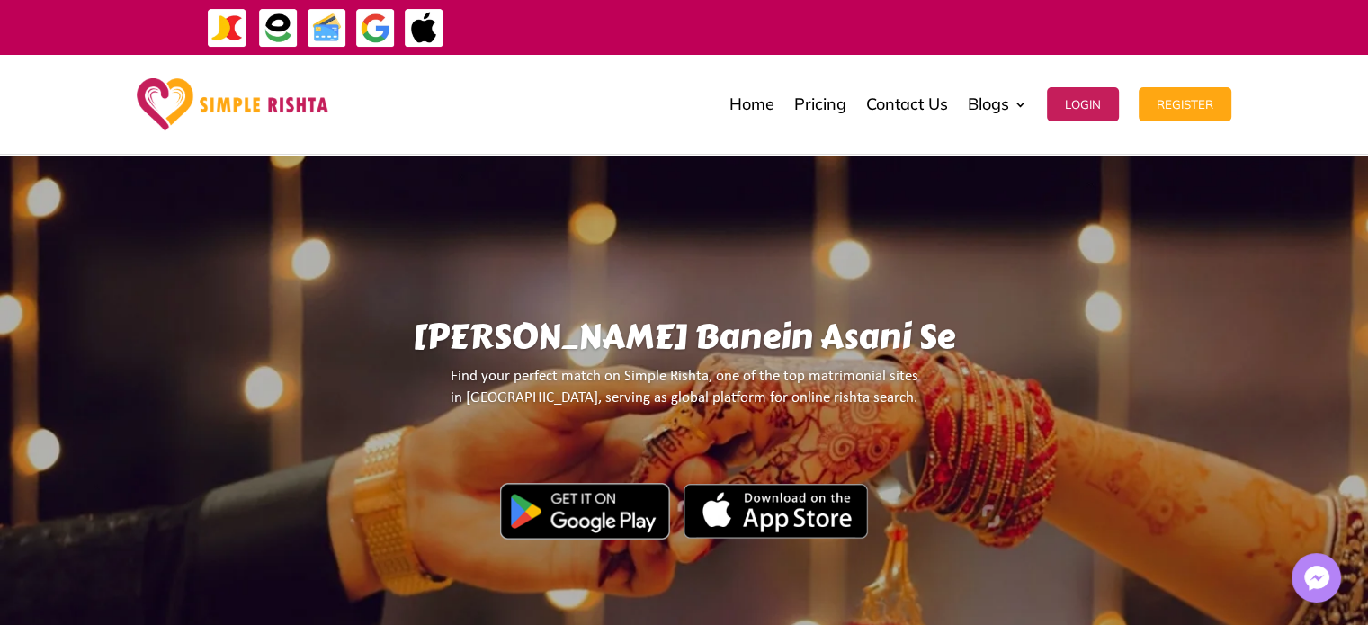
scroll to position [3, 0]
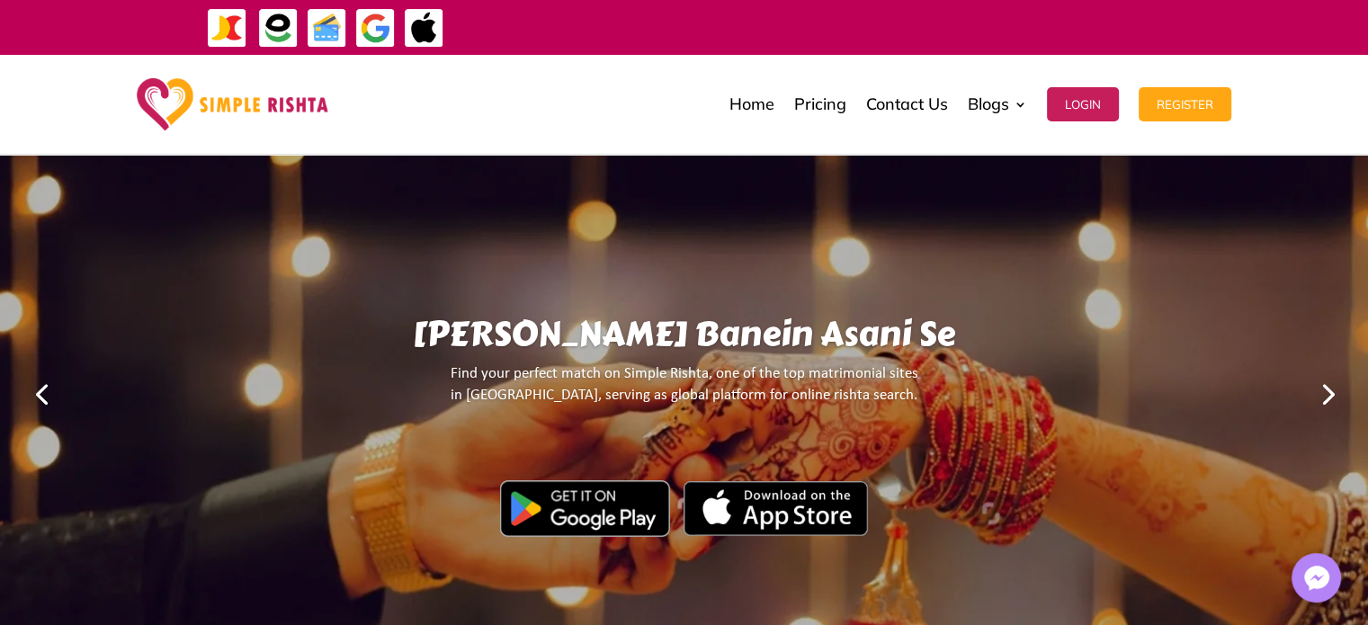
click at [1319, 398] on link "Next" at bounding box center [1326, 392] width 43 height 43
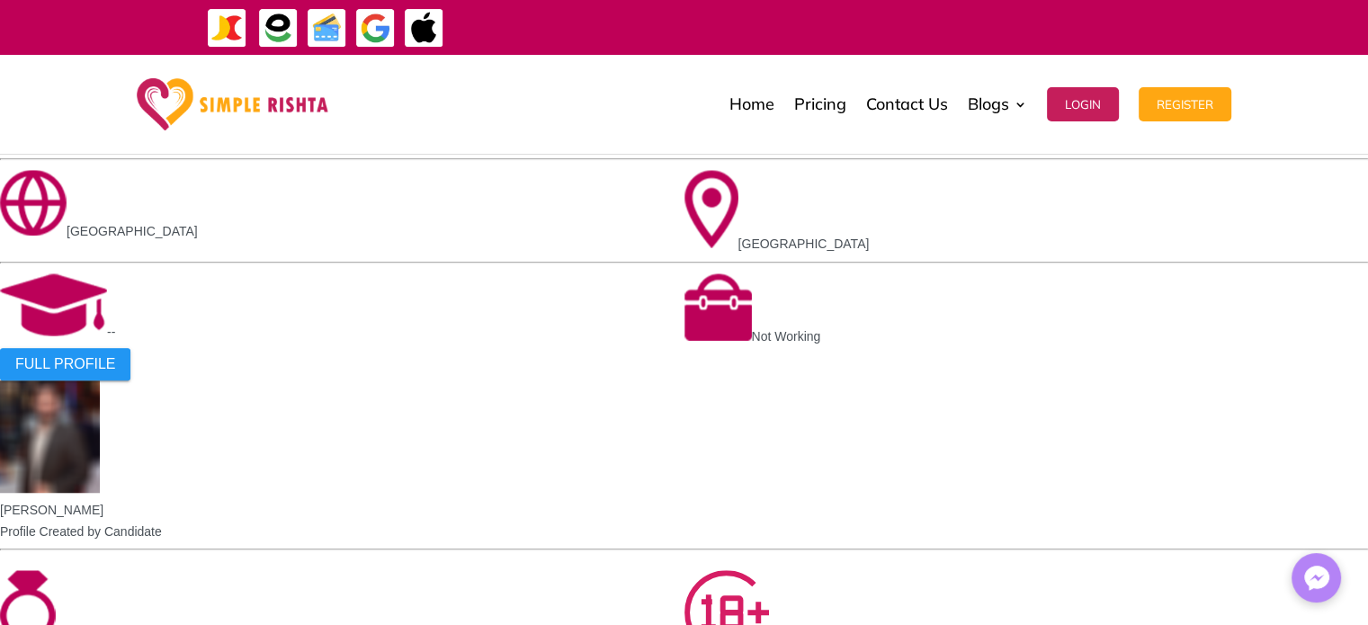
scroll to position [1381, 0]
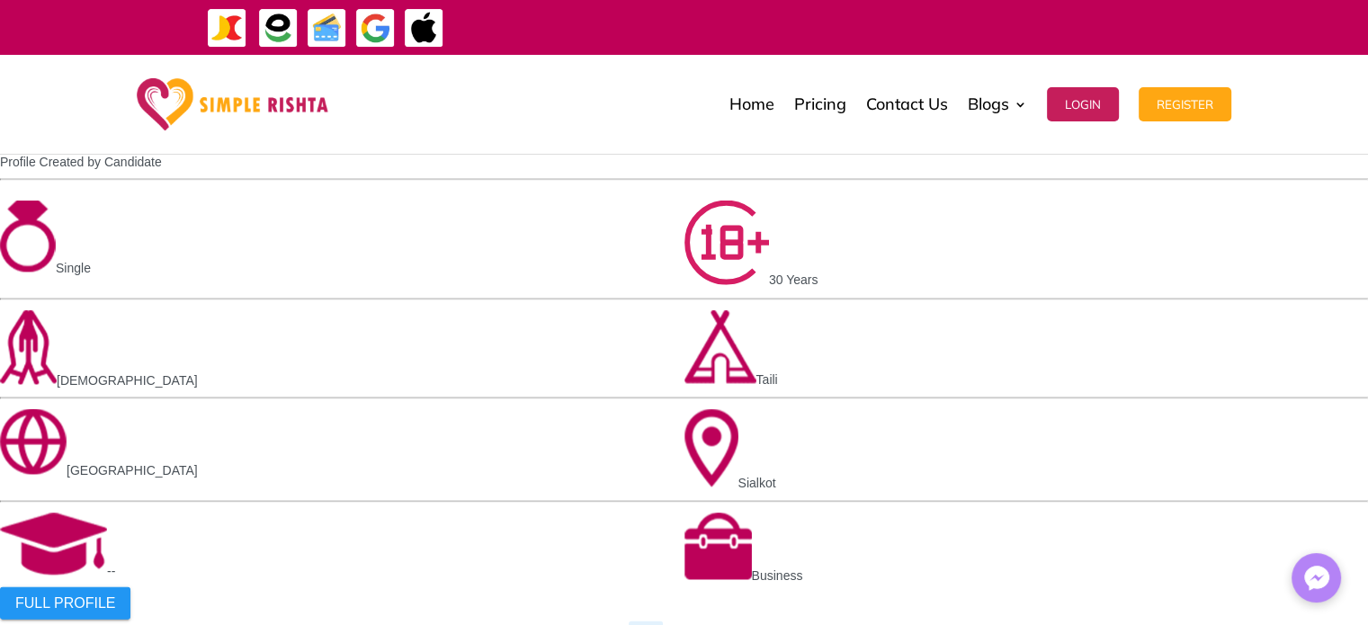
scroll to position [4216, 0]
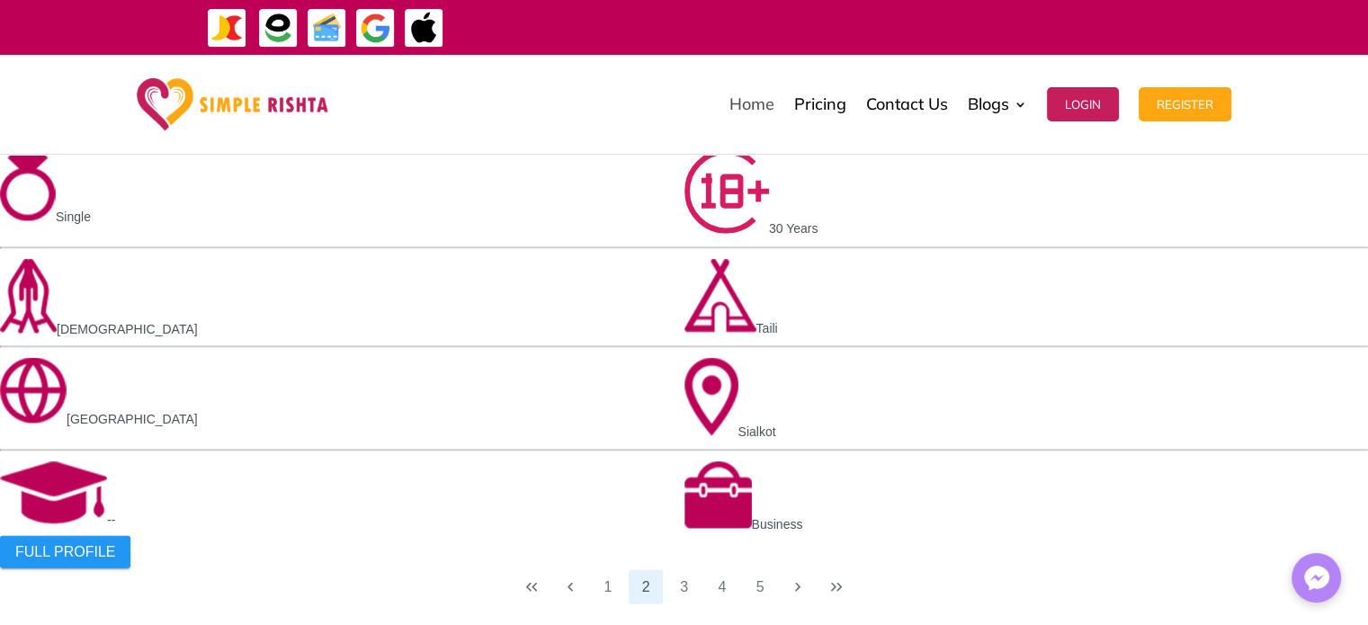
click at [755, 96] on link "Home" at bounding box center [751, 104] width 45 height 90
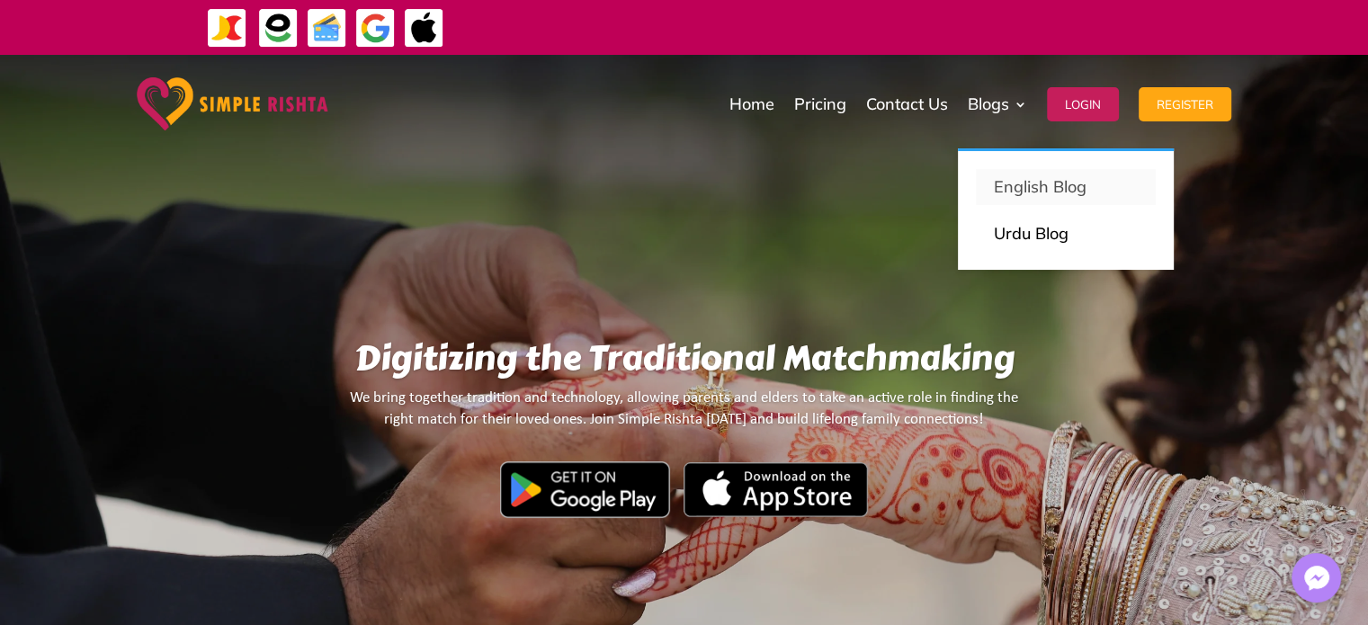
click at [1026, 176] on p "English Blog" at bounding box center [1066, 186] width 144 height 25
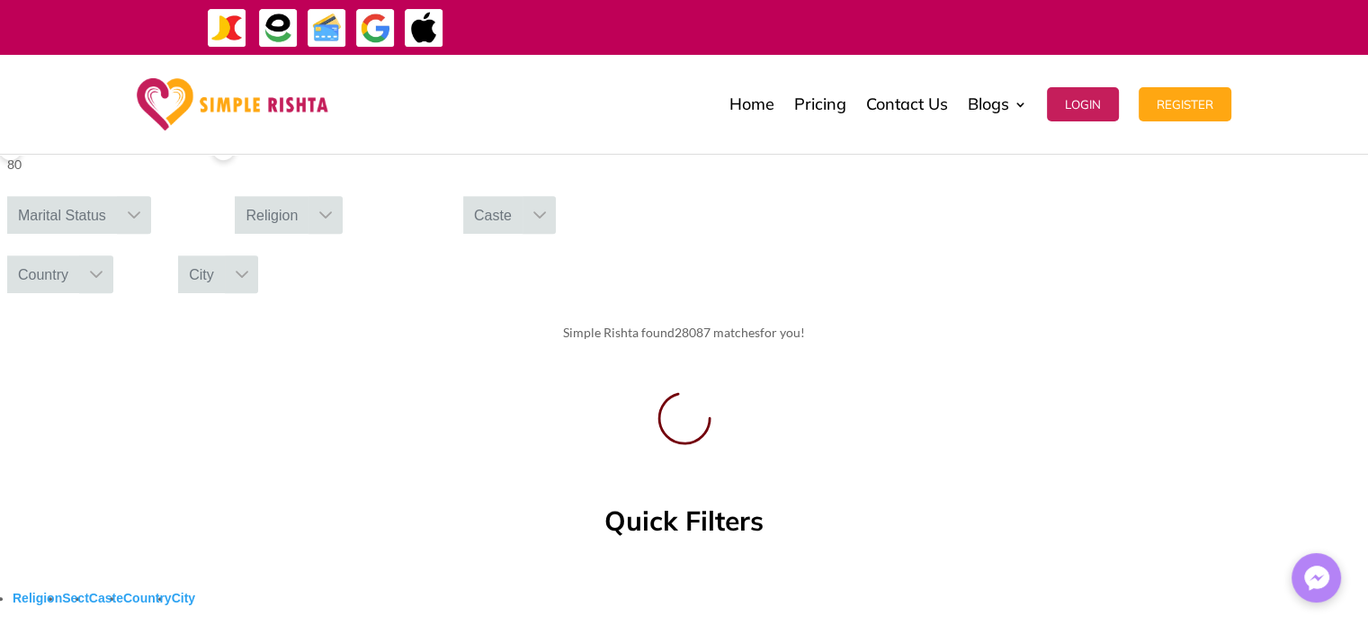
scroll to position [1130, 0]
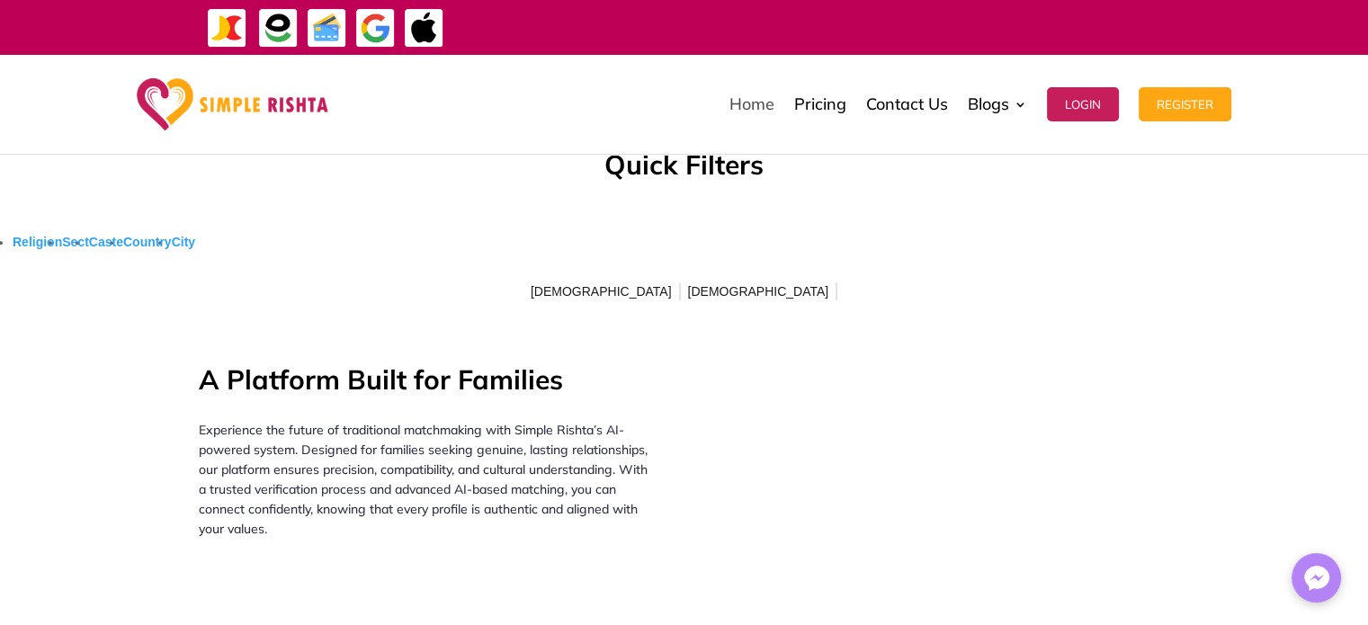
click at [755, 109] on link "Home" at bounding box center [751, 104] width 45 height 90
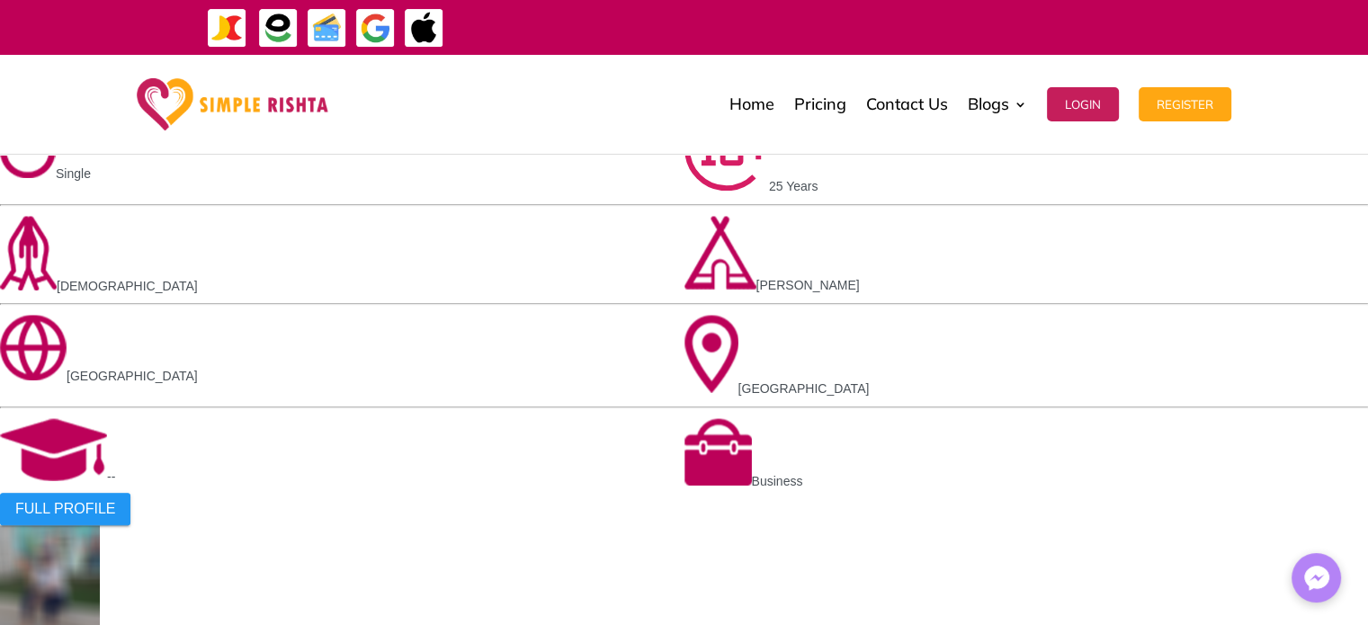
scroll to position [1558, 0]
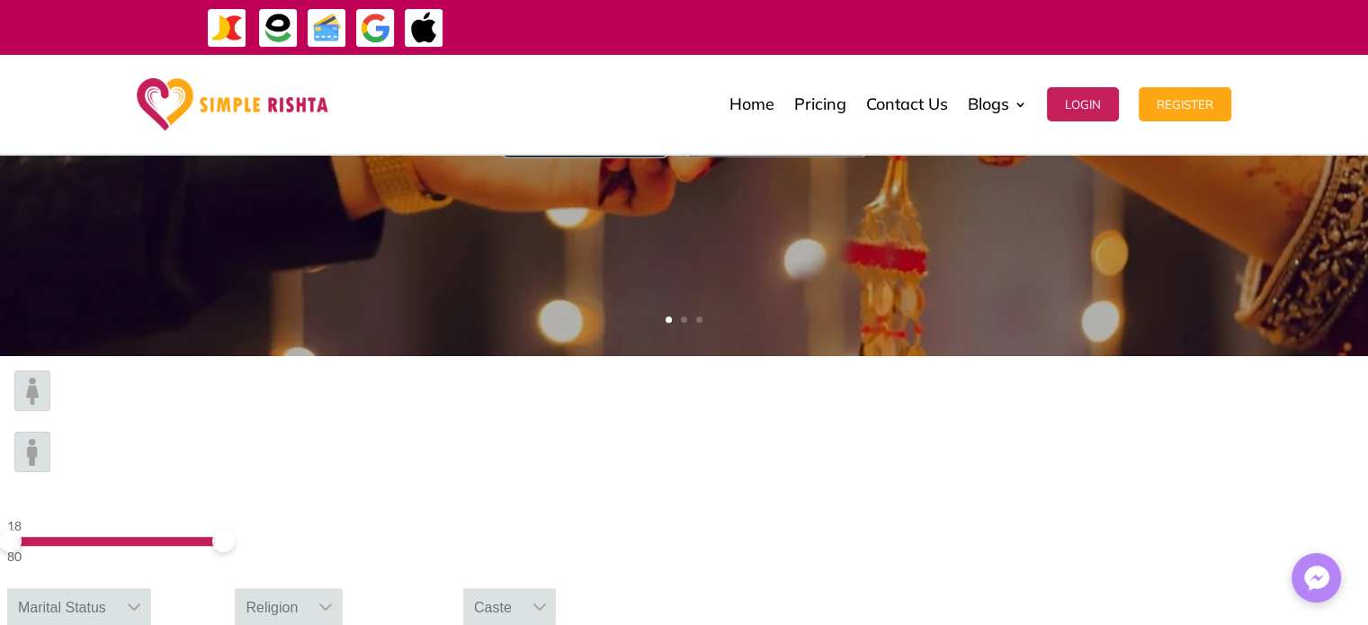
scroll to position [0, 0]
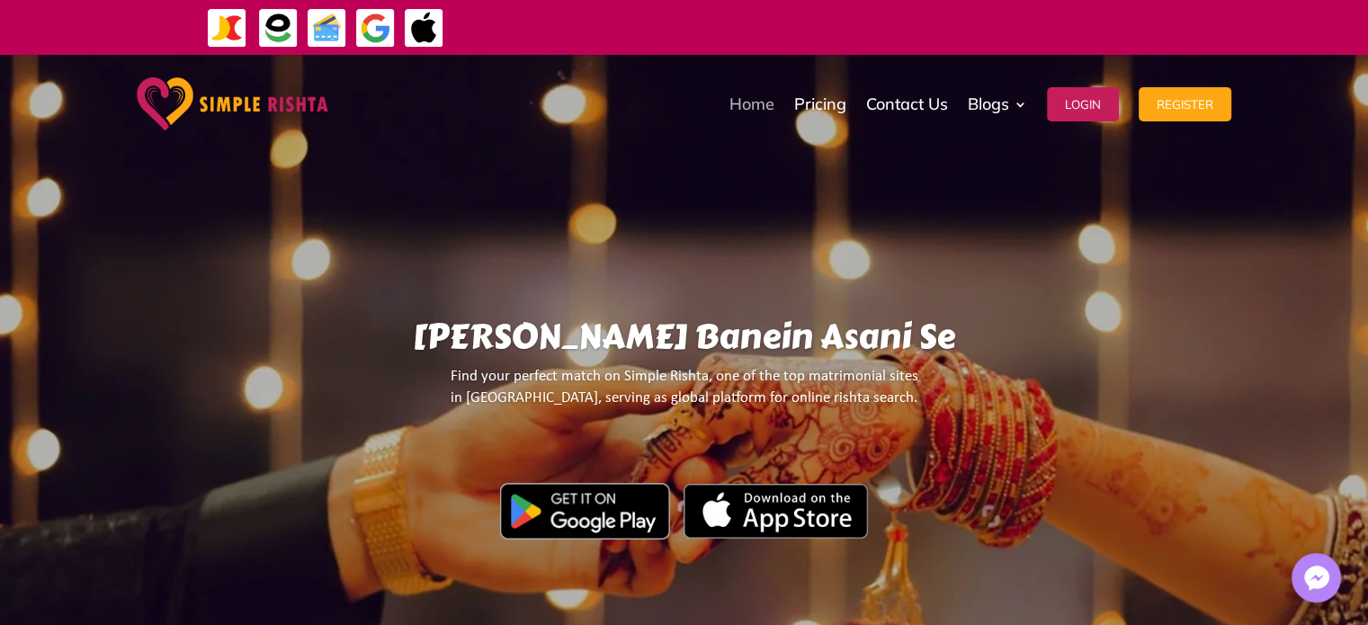
click at [753, 103] on link "Home" at bounding box center [751, 104] width 45 height 90
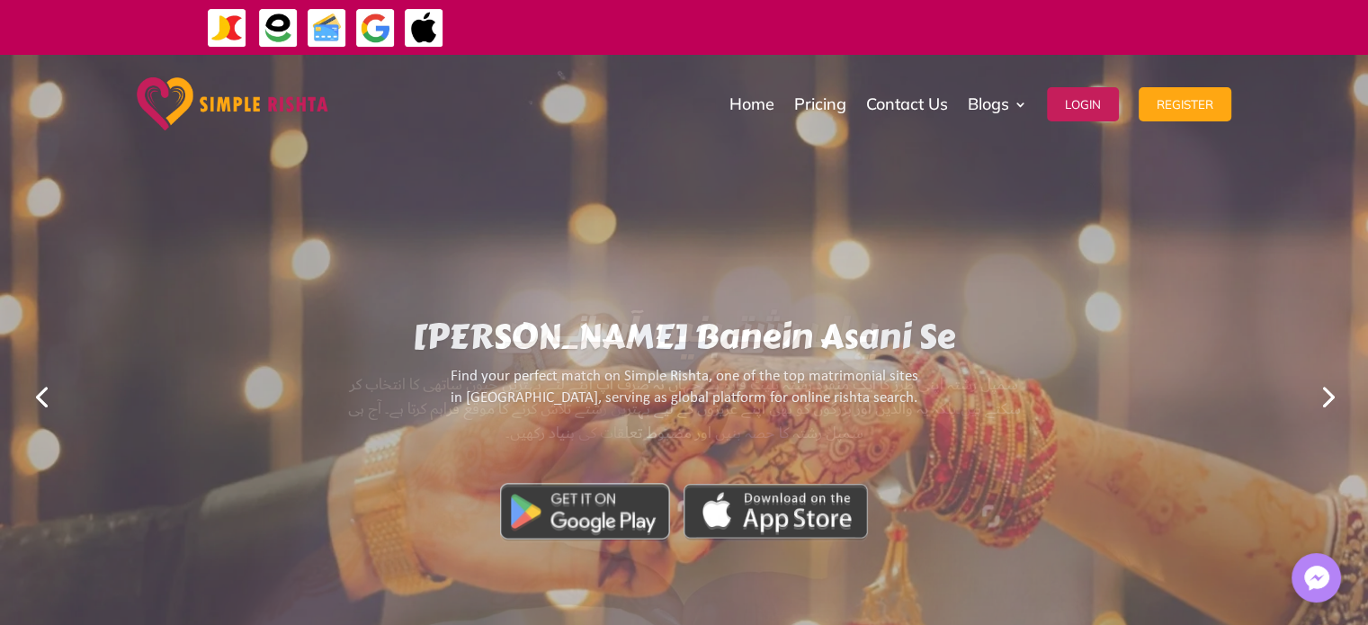
click at [1325, 394] on link "Next" at bounding box center [1326, 395] width 43 height 43
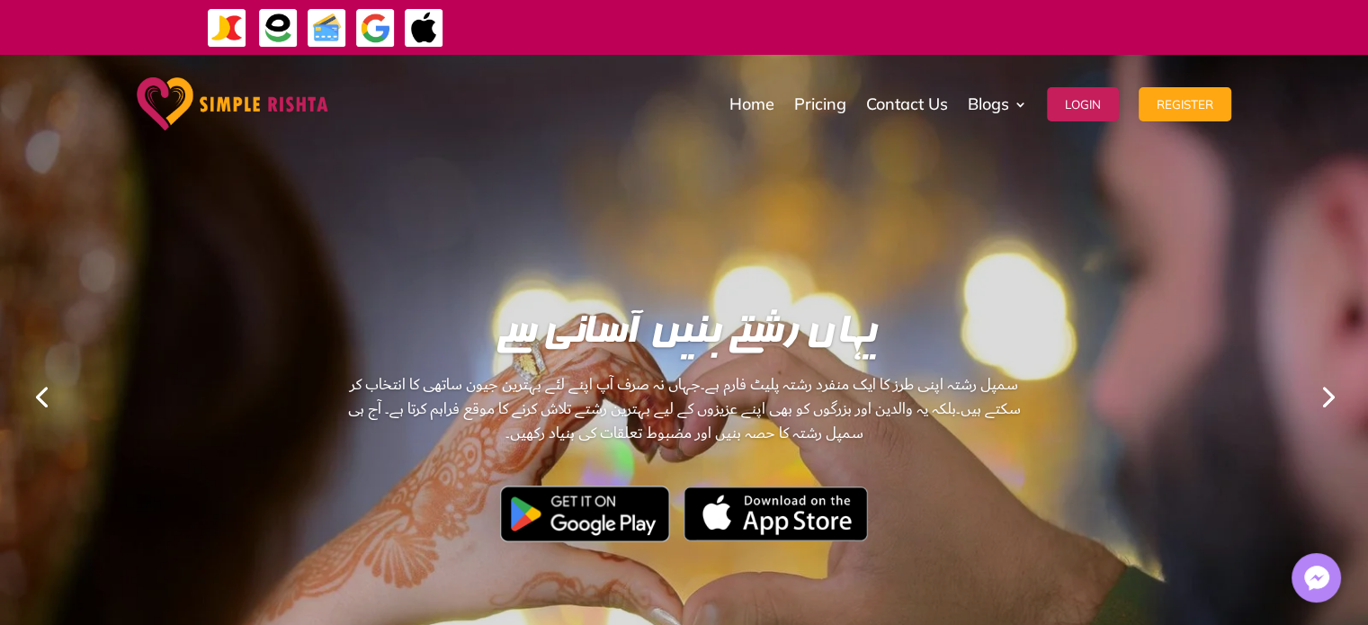
click at [42, 398] on link "Previous" at bounding box center [41, 395] width 43 height 43
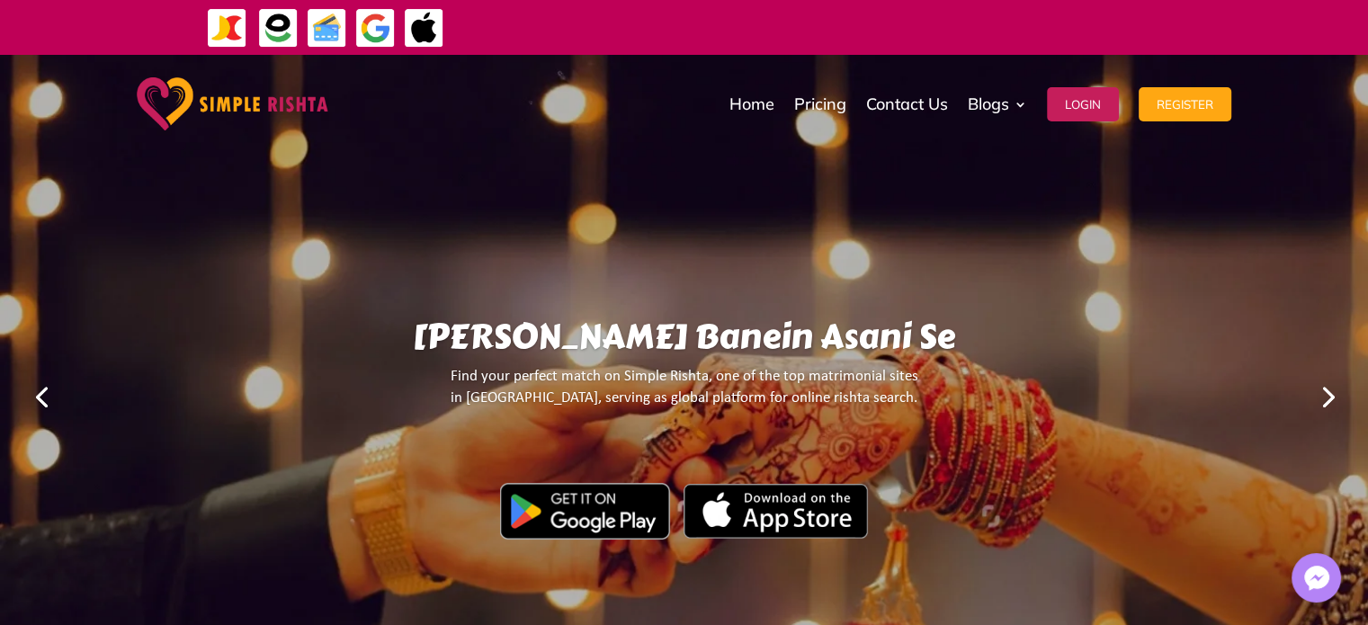
click at [1327, 395] on link "Next" at bounding box center [1326, 395] width 43 height 43
